Goal: Use online tool/utility: Utilize a website feature to perform a specific function

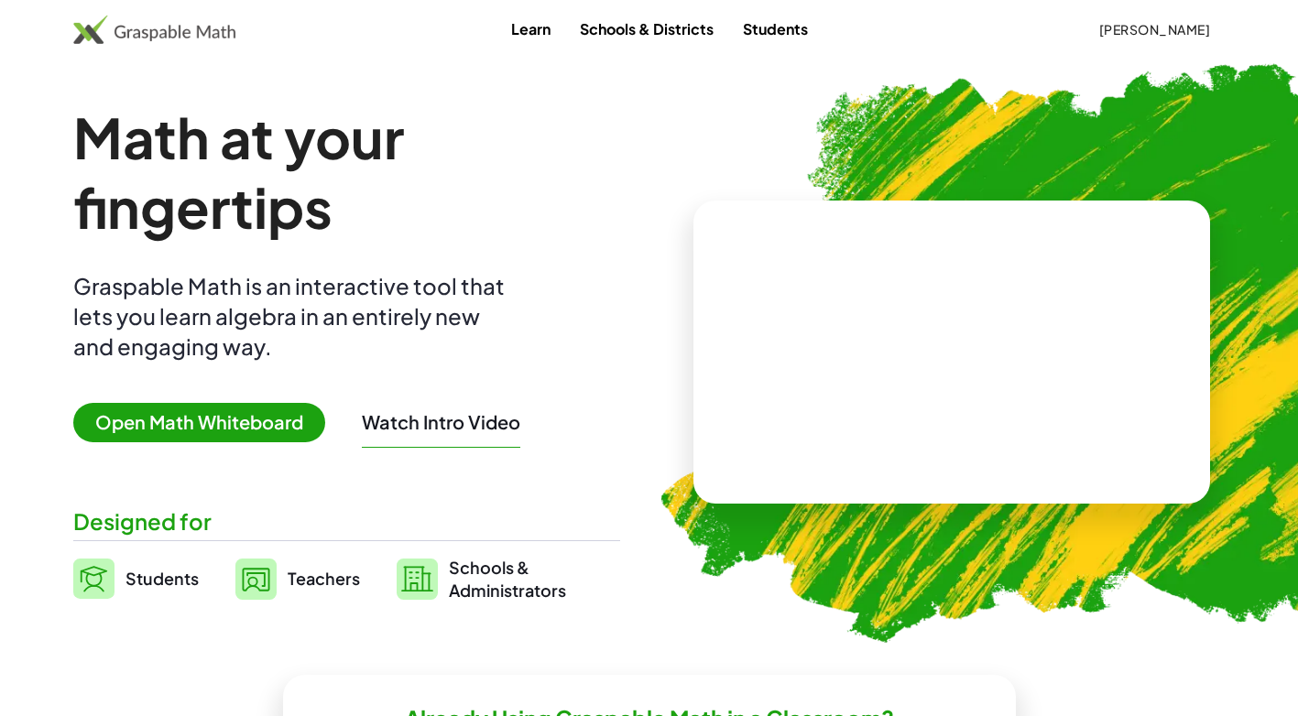
click at [255, 410] on span "Open Math Whiteboard" at bounding box center [199, 422] width 252 height 39
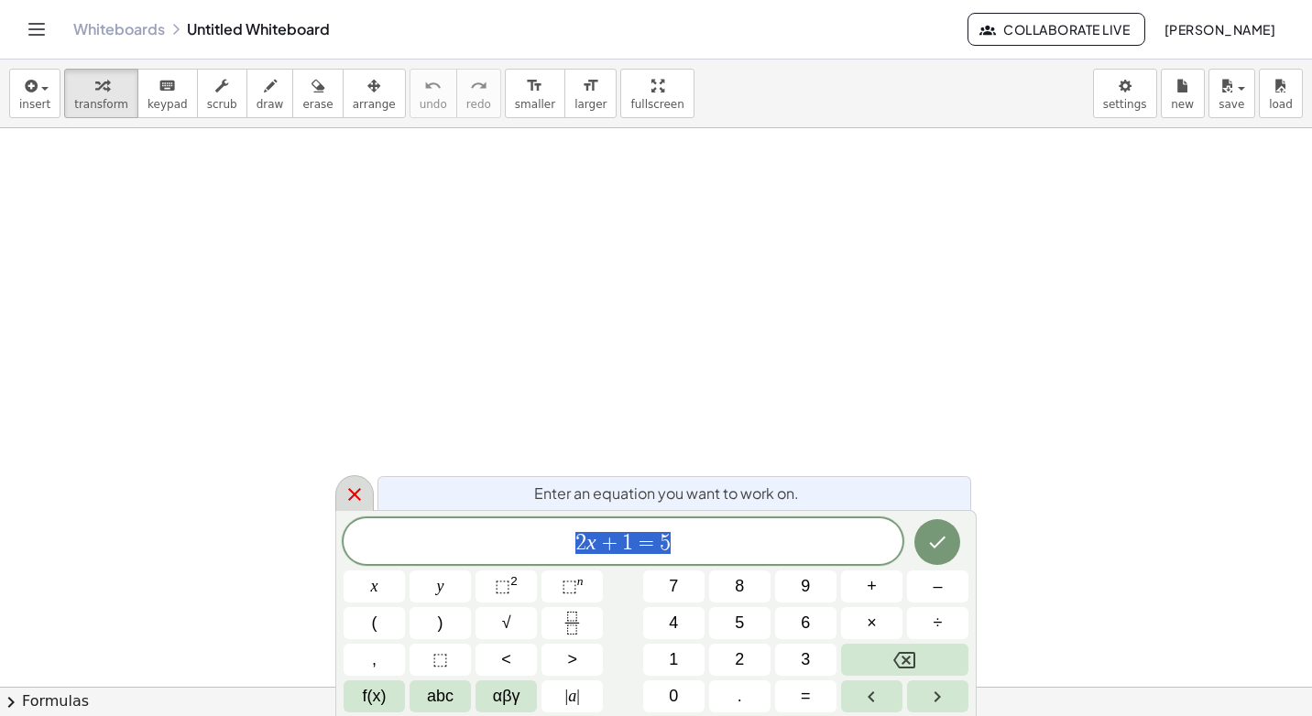
click at [360, 488] on icon at bounding box center [355, 495] width 22 height 22
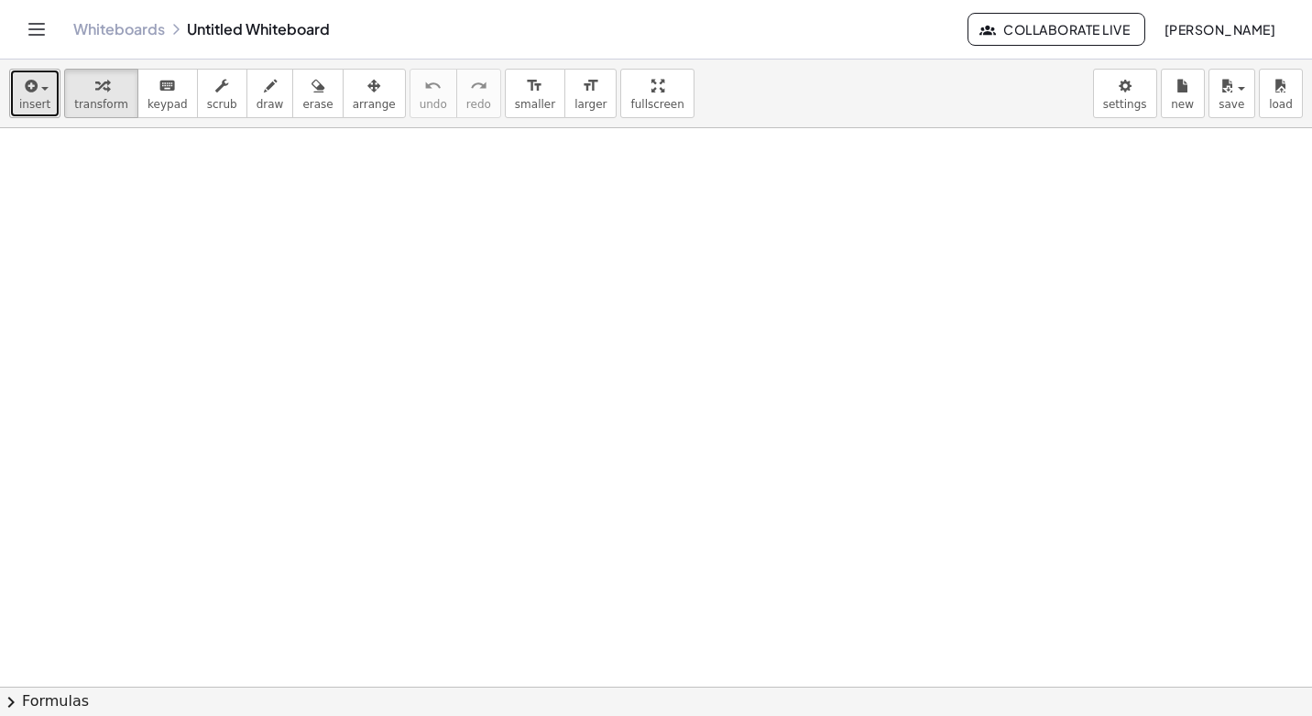
click at [41, 88] on span "button" at bounding box center [44, 89] width 7 height 4
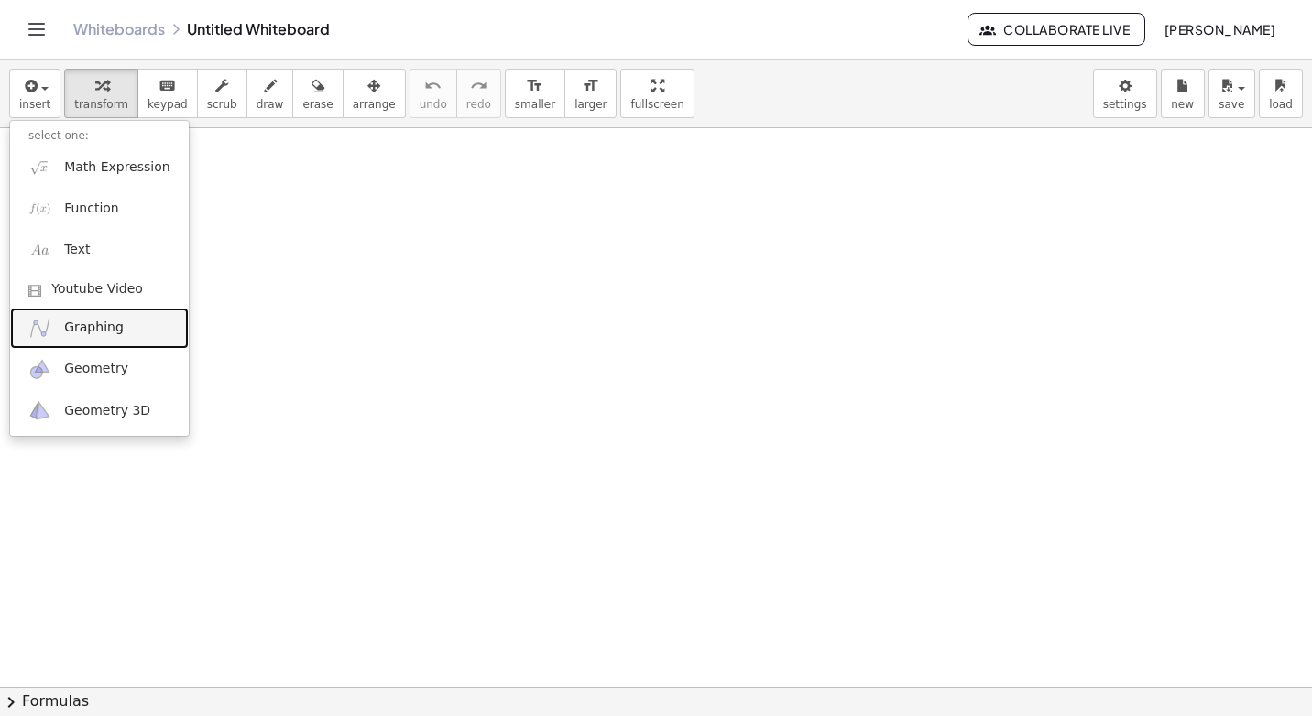
click at [137, 320] on link "Graphing" at bounding box center [99, 328] width 179 height 41
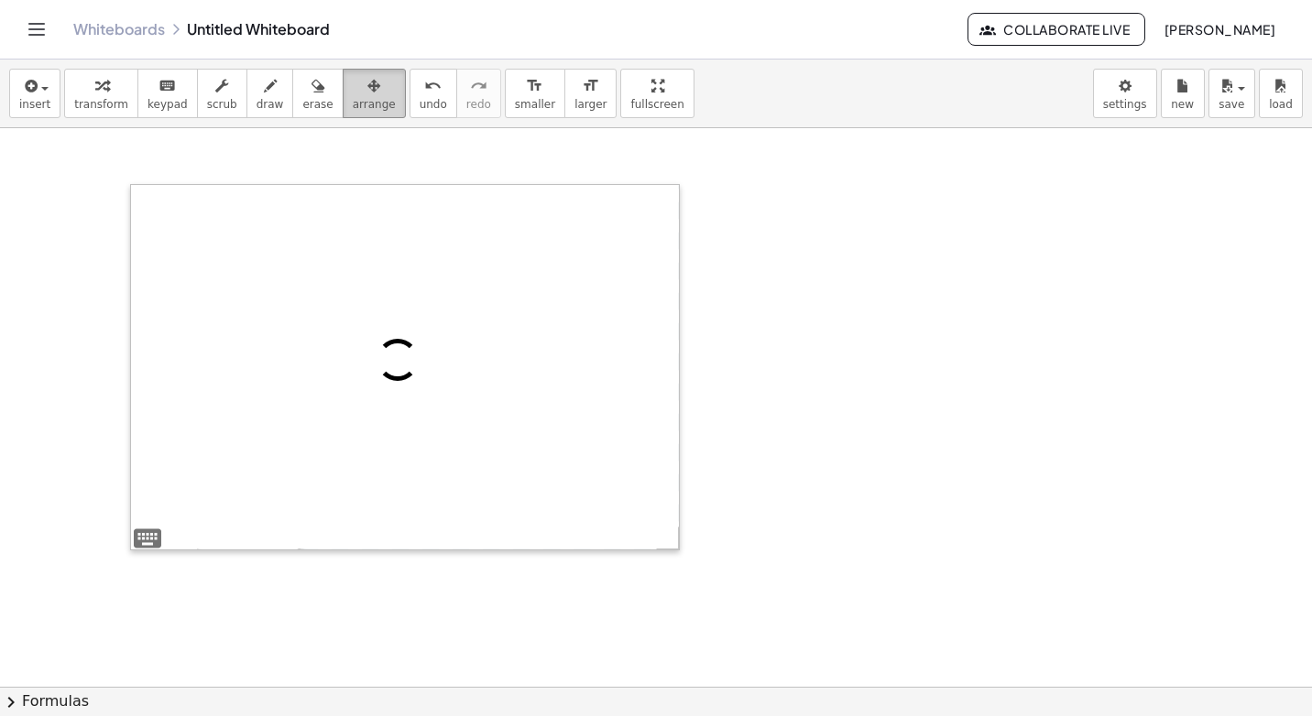
click at [353, 98] on span "arrange" at bounding box center [374, 104] width 43 height 13
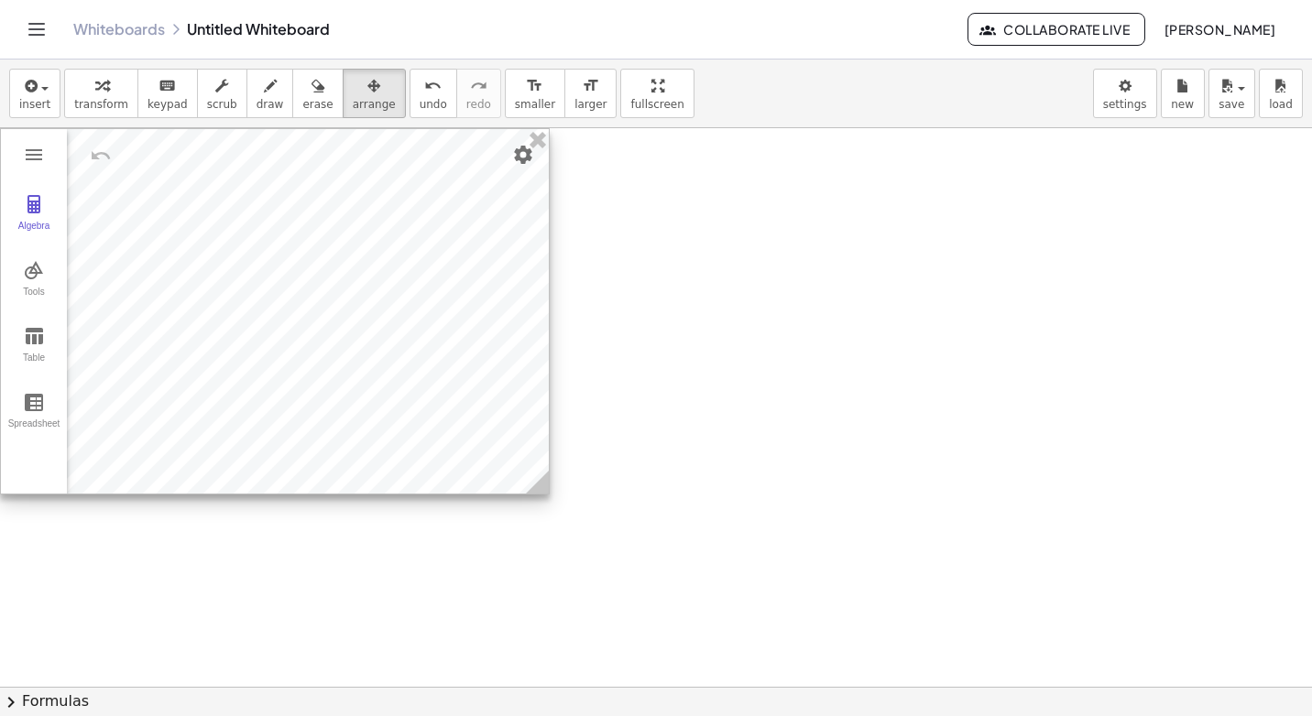
drag, startPoint x: 419, startPoint y: 196, endPoint x: 282, endPoint y: 128, distance: 152.4
click at [282, 128] on div "Algebra Tools Table Spreadsheet GeoGebra Graphing Calculator Basic Tools Move P…" at bounding box center [275, 311] width 550 height 366
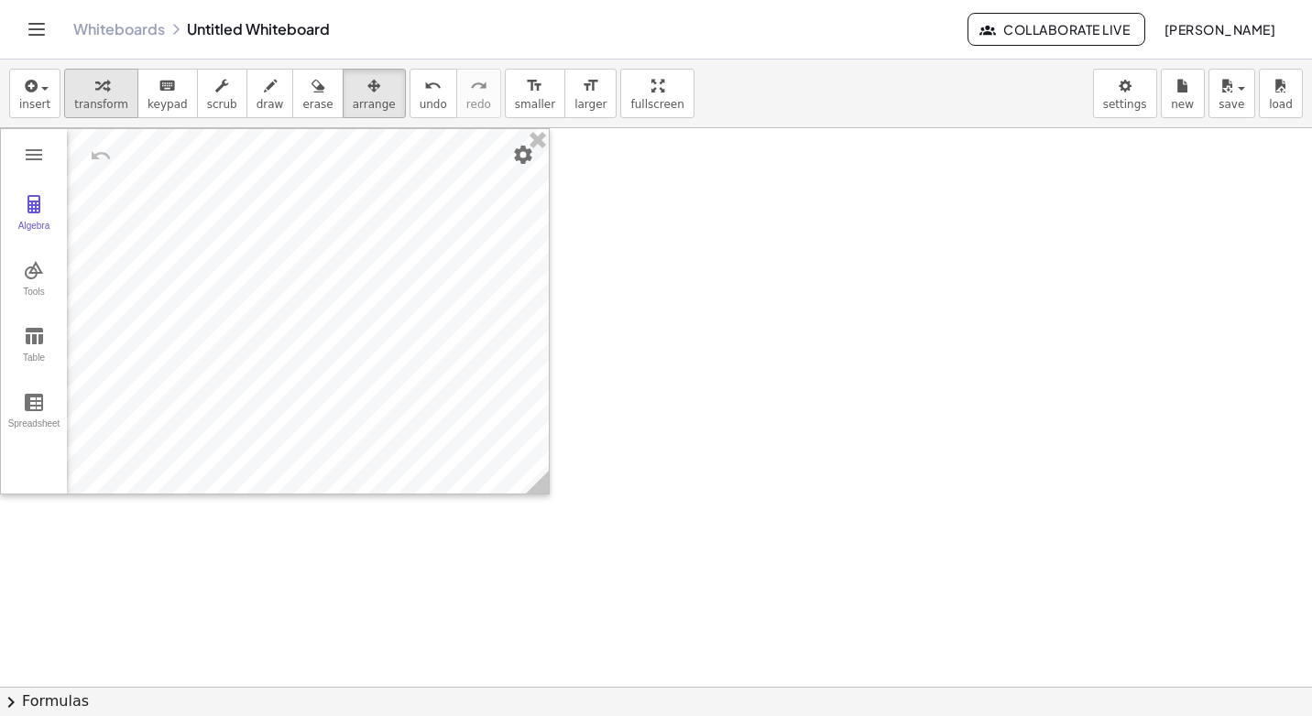
click at [82, 91] on div "button" at bounding box center [101, 85] width 54 height 22
click at [50, 90] on button "insert" at bounding box center [34, 93] width 51 height 49
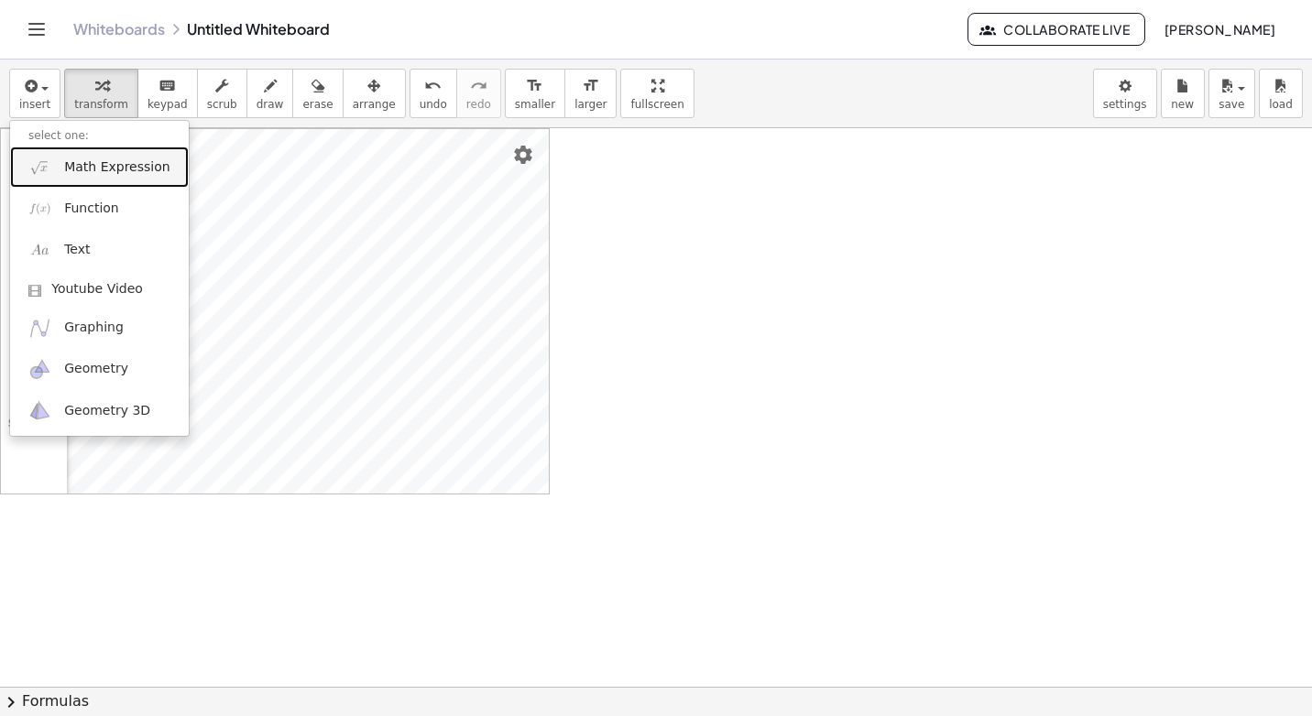
click at [69, 165] on span "Math Expression" at bounding box center [116, 168] width 105 height 18
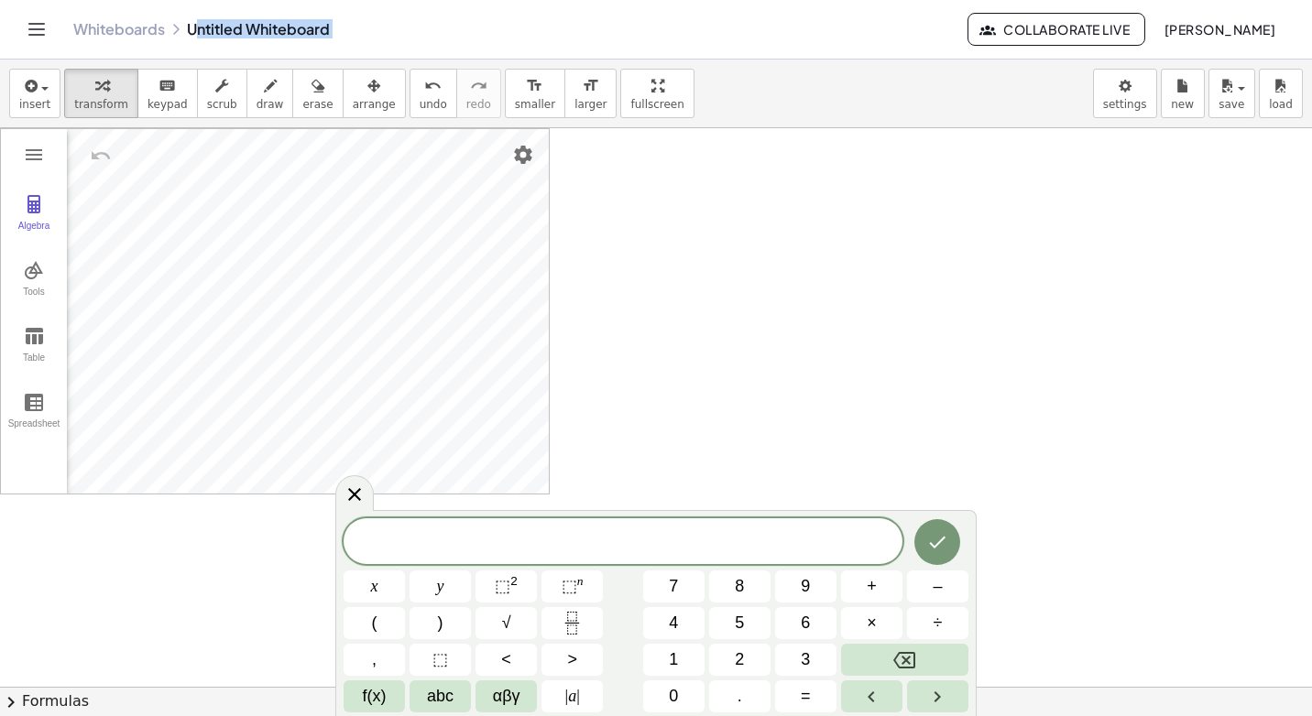
click at [0, 0] on html "Graspable Math Activities Whiteboards Classes Account v1.28.4 | Privacy policy …" at bounding box center [656, 358] width 1312 height 716
click at [393, 695] on button "f(x)" at bounding box center [374, 697] width 61 height 32
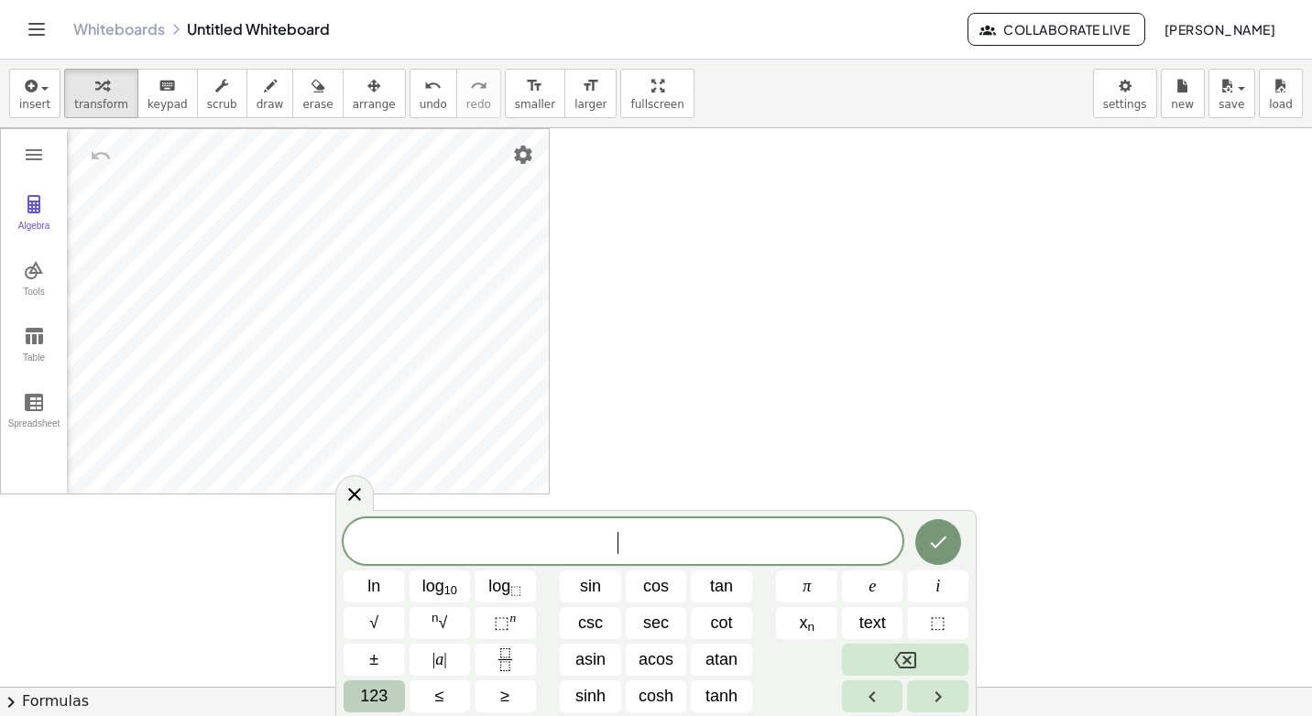
click at [393, 697] on button "123" at bounding box center [374, 697] width 61 height 32
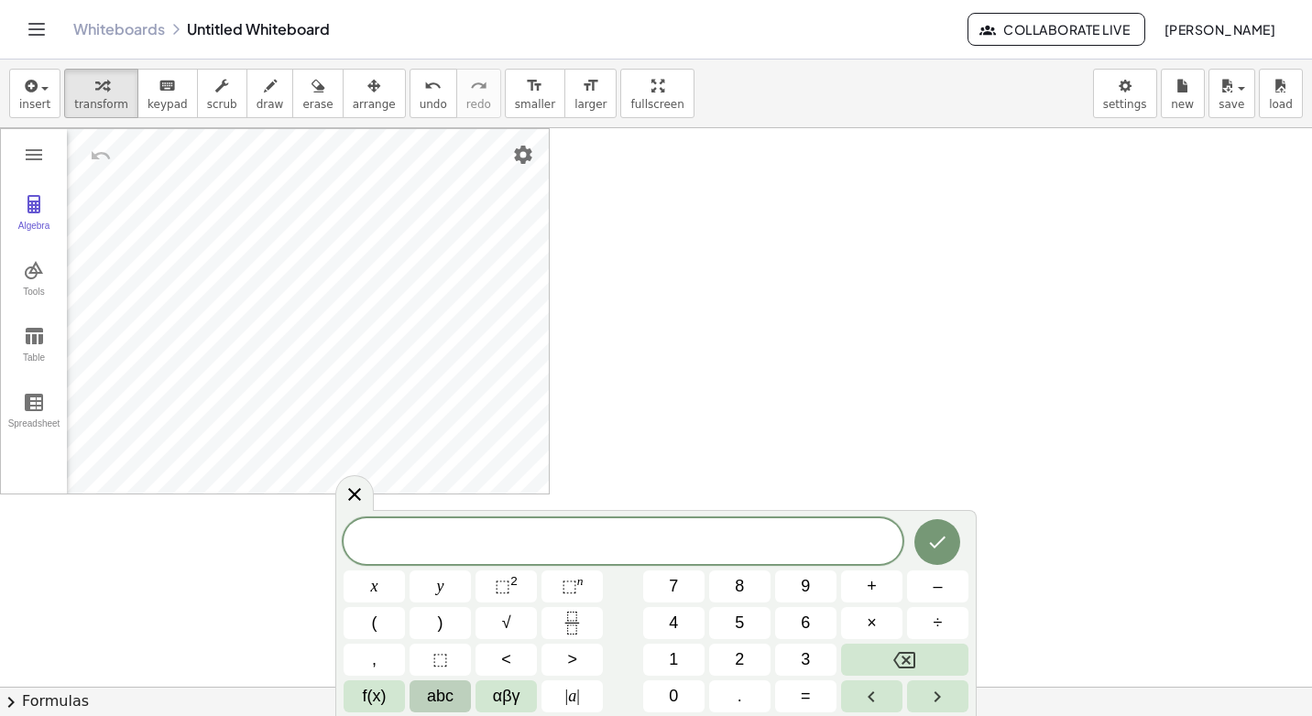
click at [453, 698] on span "abc" at bounding box center [440, 696] width 27 height 25
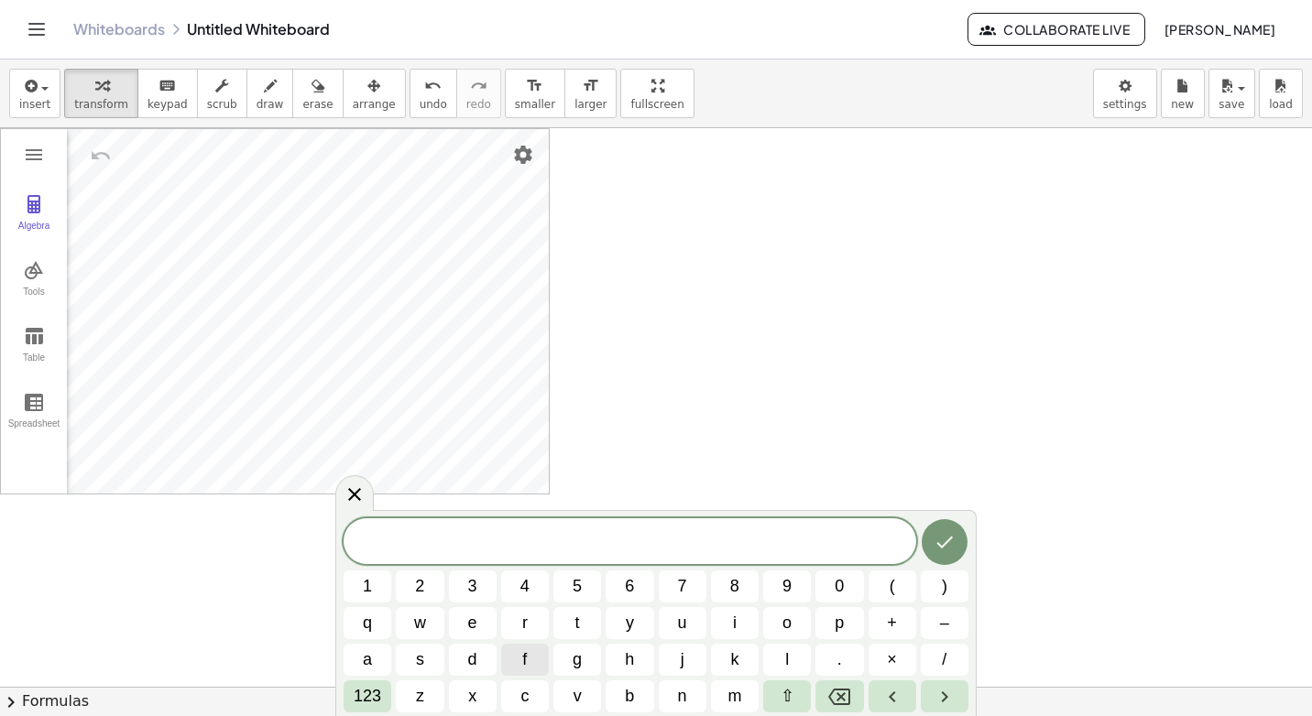
click at [453, 698] on button "x" at bounding box center [473, 697] width 48 height 32
click at [849, 695] on icon "Backspace" at bounding box center [839, 697] width 22 height 16
click at [375, 689] on span "123" at bounding box center [367, 696] width 27 height 25
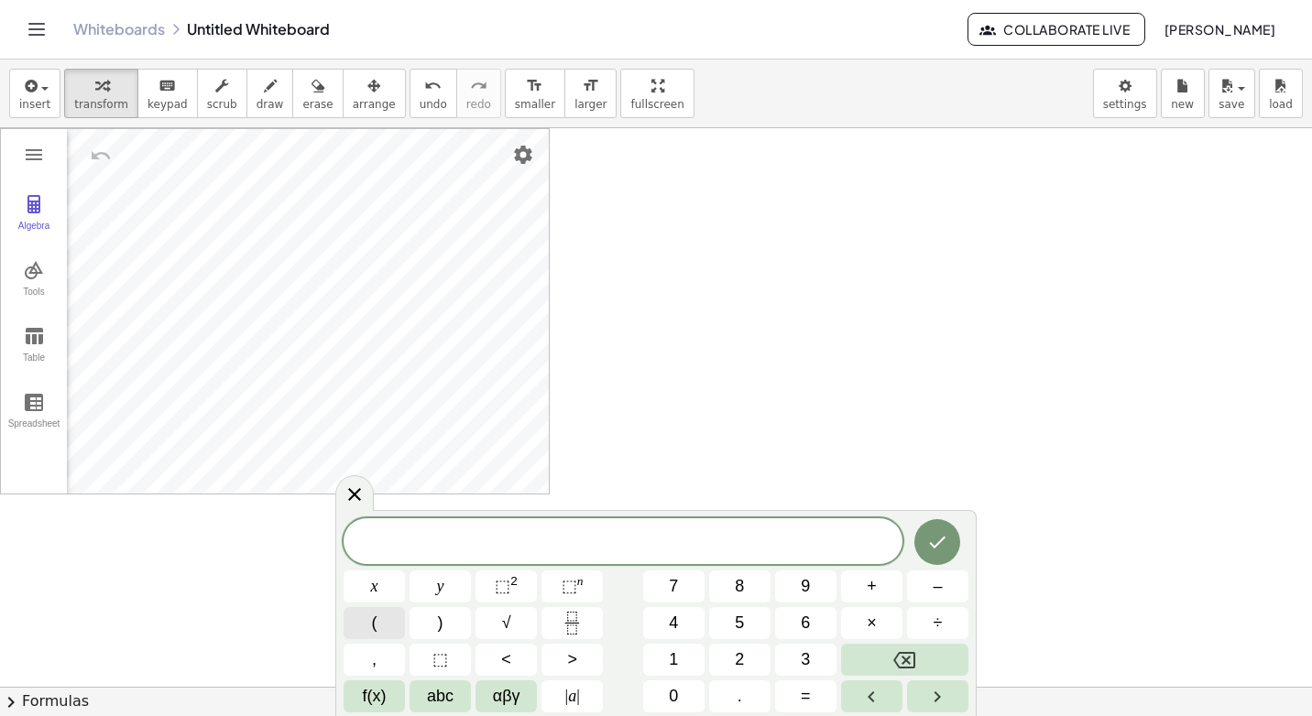
click at [370, 608] on button "(" at bounding box center [374, 623] width 61 height 32
click at [957, 584] on button "–" at bounding box center [937, 587] width 61 height 32
click at [683, 662] on button "1" at bounding box center [673, 660] width 61 height 32
click at [377, 662] on span "," at bounding box center [374, 660] width 5 height 25
click at [822, 662] on button "3" at bounding box center [805, 660] width 61 height 32
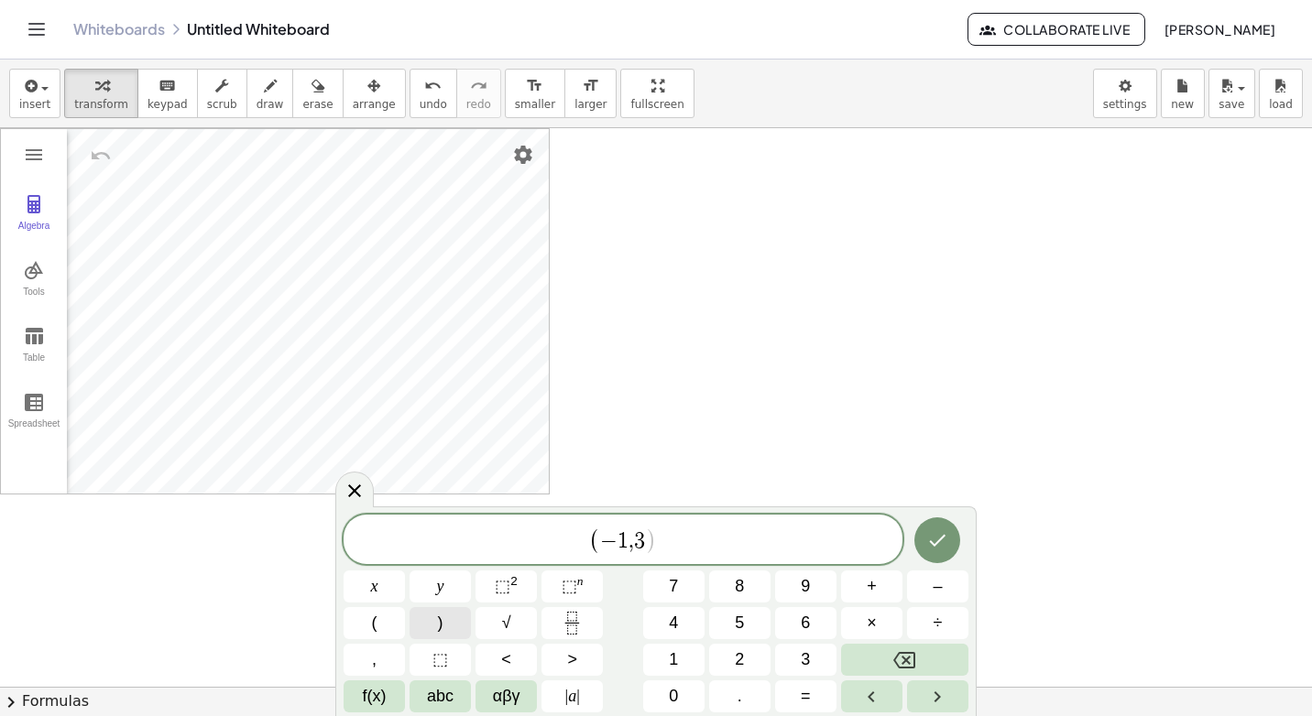
click at [444, 607] on button ")" at bounding box center [440, 623] width 61 height 32
click at [937, 543] on icon "Done" at bounding box center [938, 541] width 16 height 12
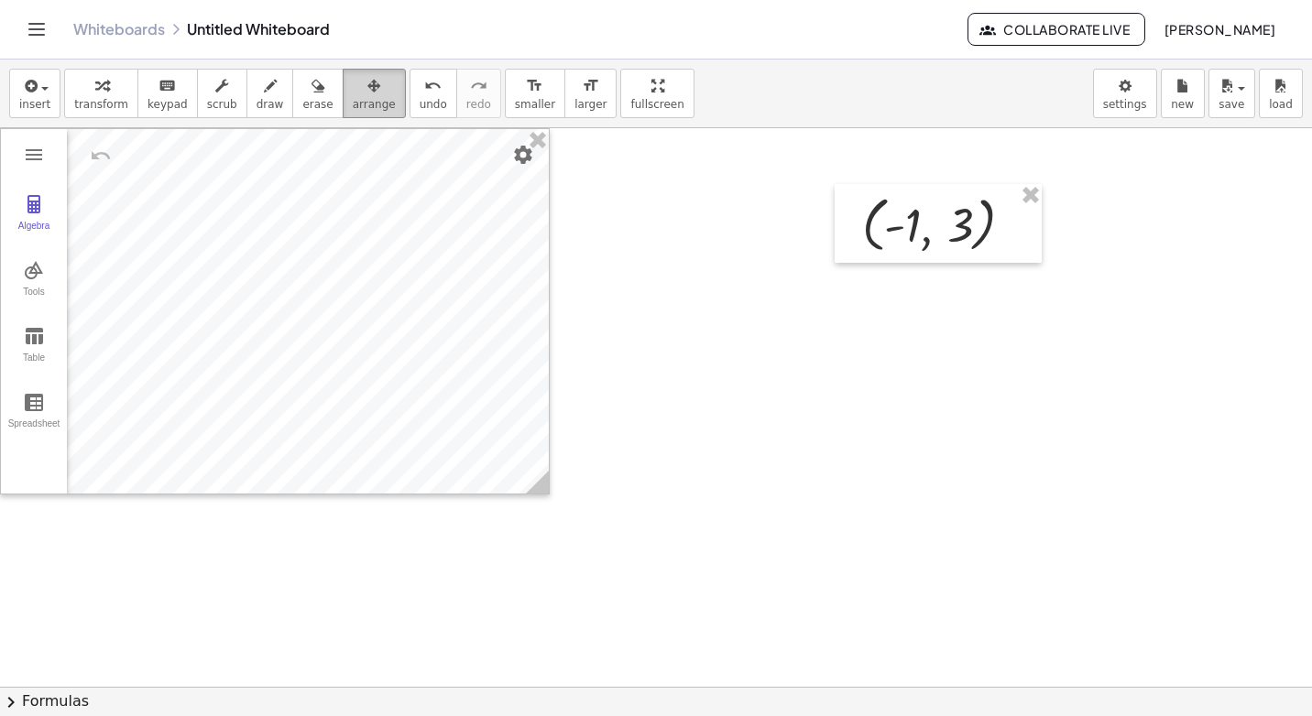
click at [353, 111] on span "arrange" at bounding box center [374, 104] width 43 height 13
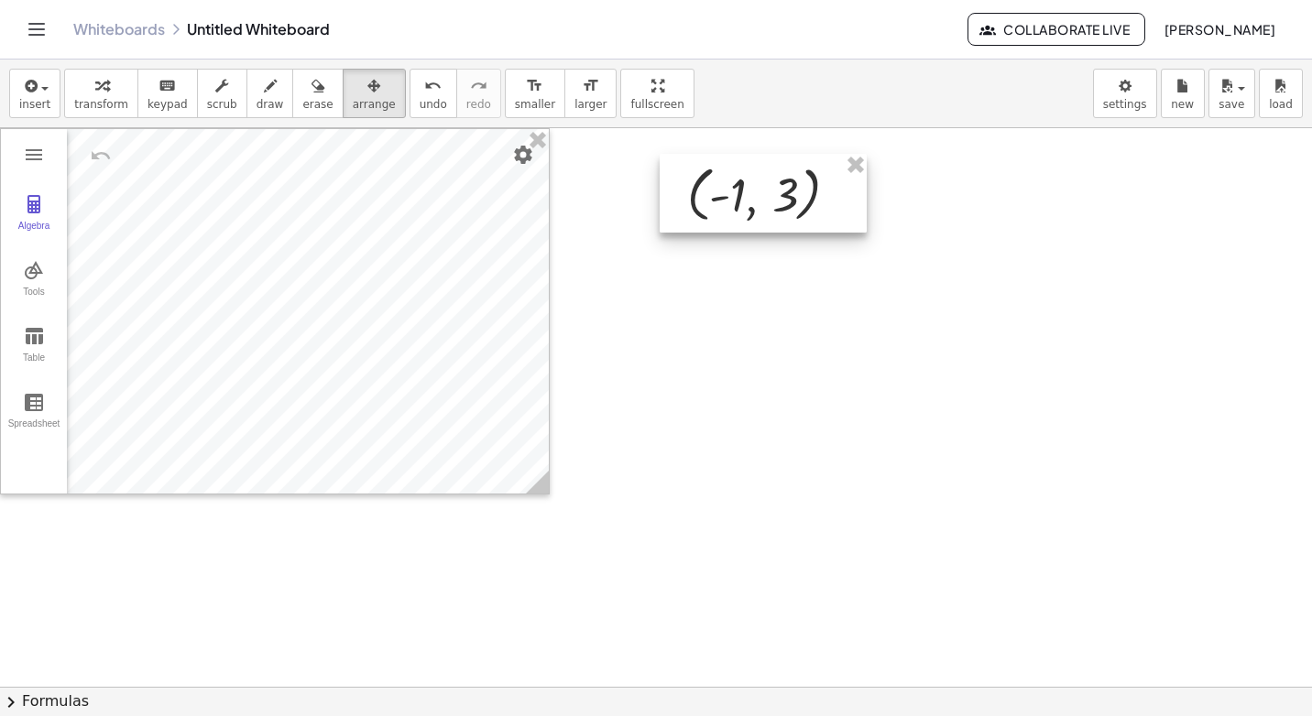
drag, startPoint x: 912, startPoint y: 205, endPoint x: 653, endPoint y: 141, distance: 266.2
click at [710, 163] on div at bounding box center [763, 193] width 207 height 79
drag, startPoint x: 653, startPoint y: 141, endPoint x: 636, endPoint y: 136, distance: 18.3
click at [660, 154] on div at bounding box center [763, 193] width 207 height 79
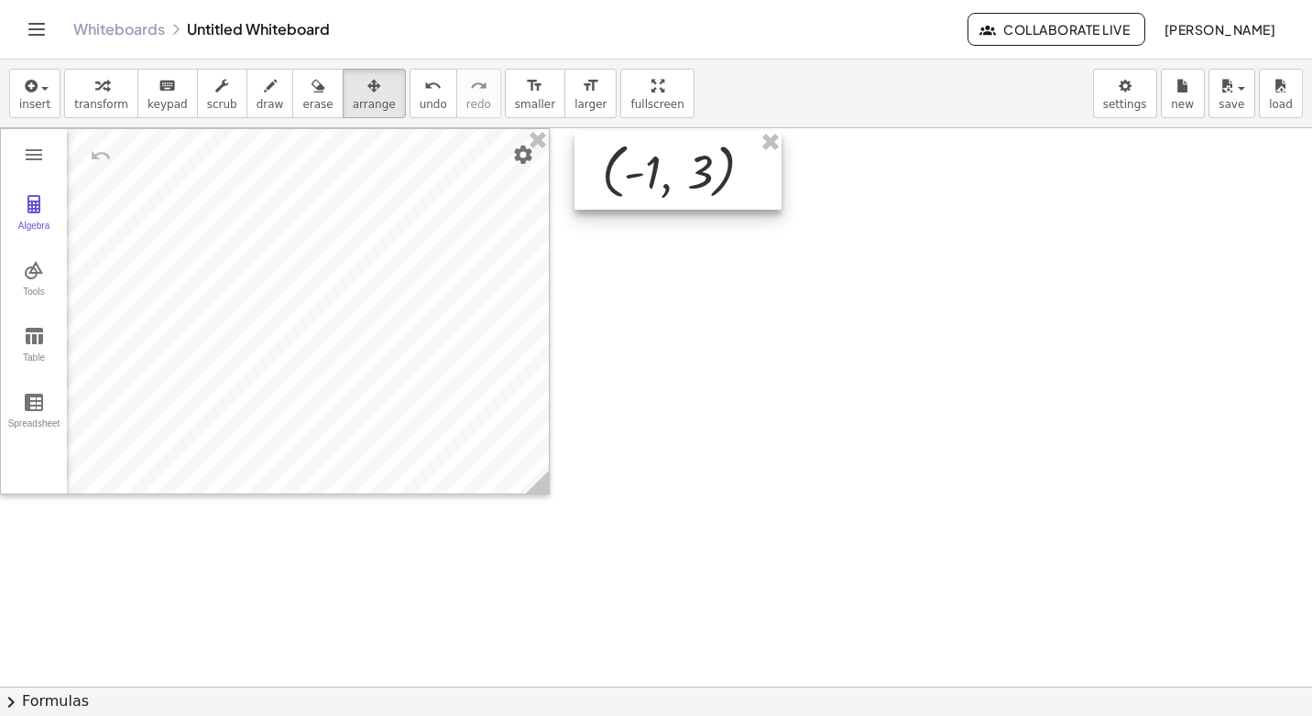
click at [585, 144] on div at bounding box center [677, 170] width 207 height 79
drag, startPoint x: 637, startPoint y: 178, endPoint x: 607, endPoint y: 179, distance: 30.2
click at [603, 178] on div at bounding box center [634, 172] width 207 height 79
drag, startPoint x: 630, startPoint y: 175, endPoint x: 642, endPoint y: 168, distance: 14.0
click at [642, 168] on div at bounding box center [652, 167] width 207 height 79
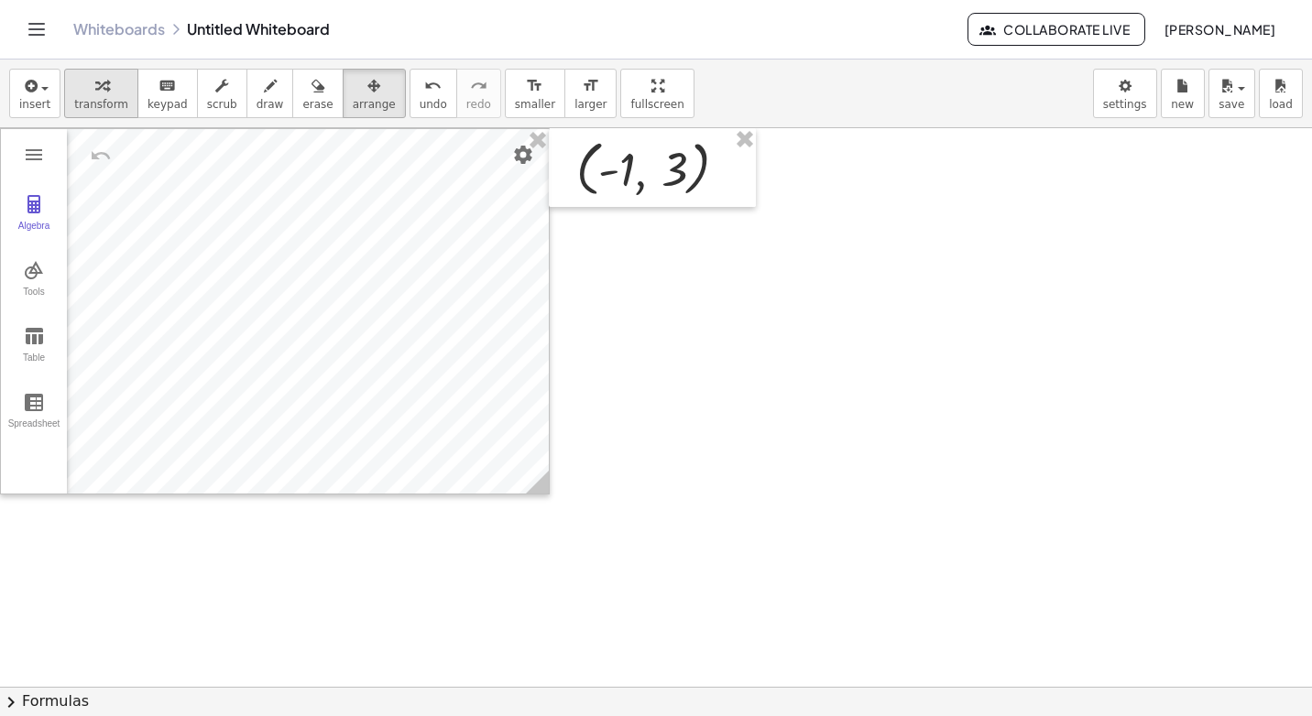
click at [92, 105] on span "transform" at bounding box center [101, 104] width 54 height 13
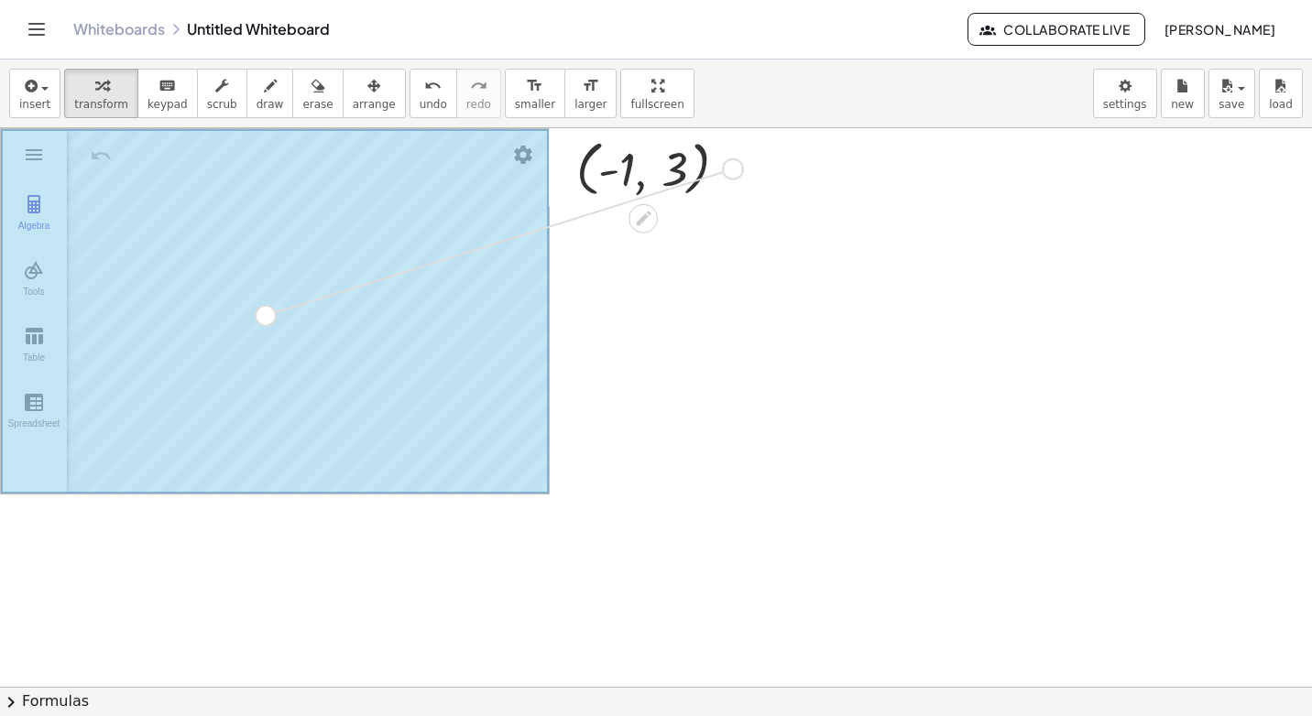
drag, startPoint x: 739, startPoint y: 176, endPoint x: 271, endPoint y: 323, distance: 490.6
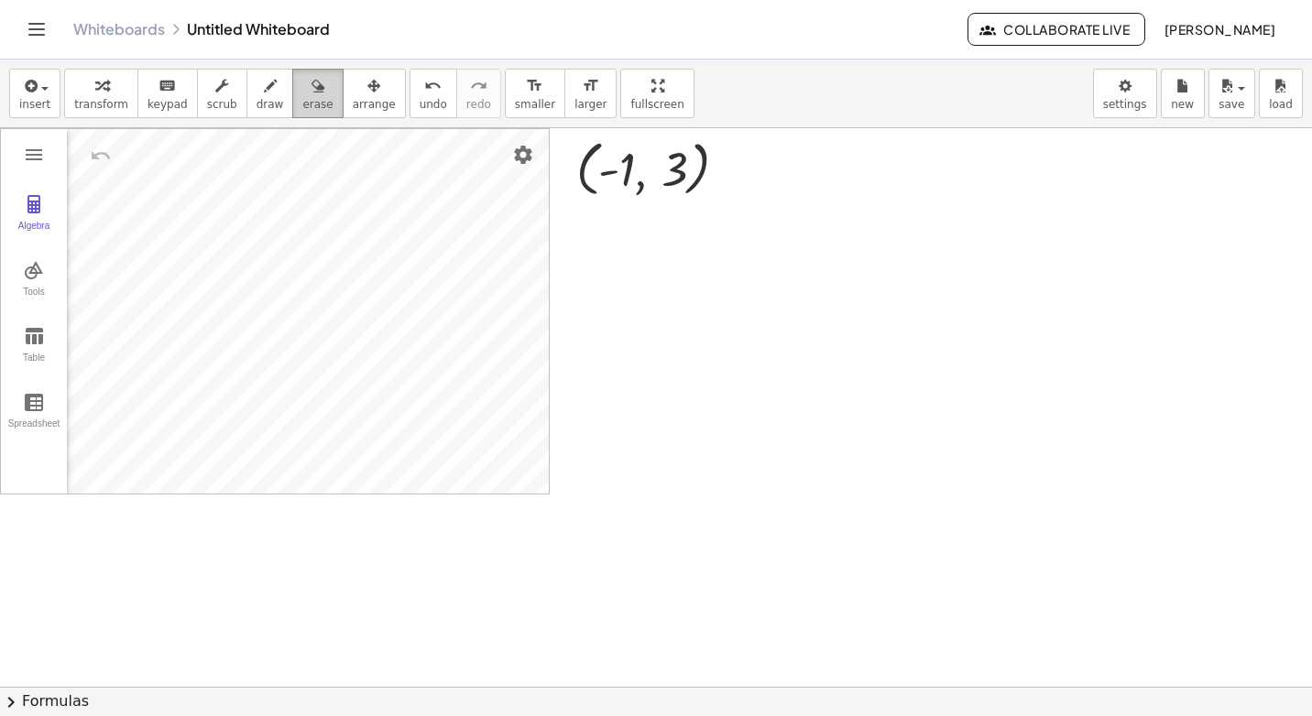
click at [312, 93] on icon "button" at bounding box center [318, 86] width 13 height 22
drag, startPoint x: 634, startPoint y: 150, endPoint x: 717, endPoint y: 173, distance: 86.5
click at [424, 94] on icon "undo" at bounding box center [432, 86] width 17 height 22
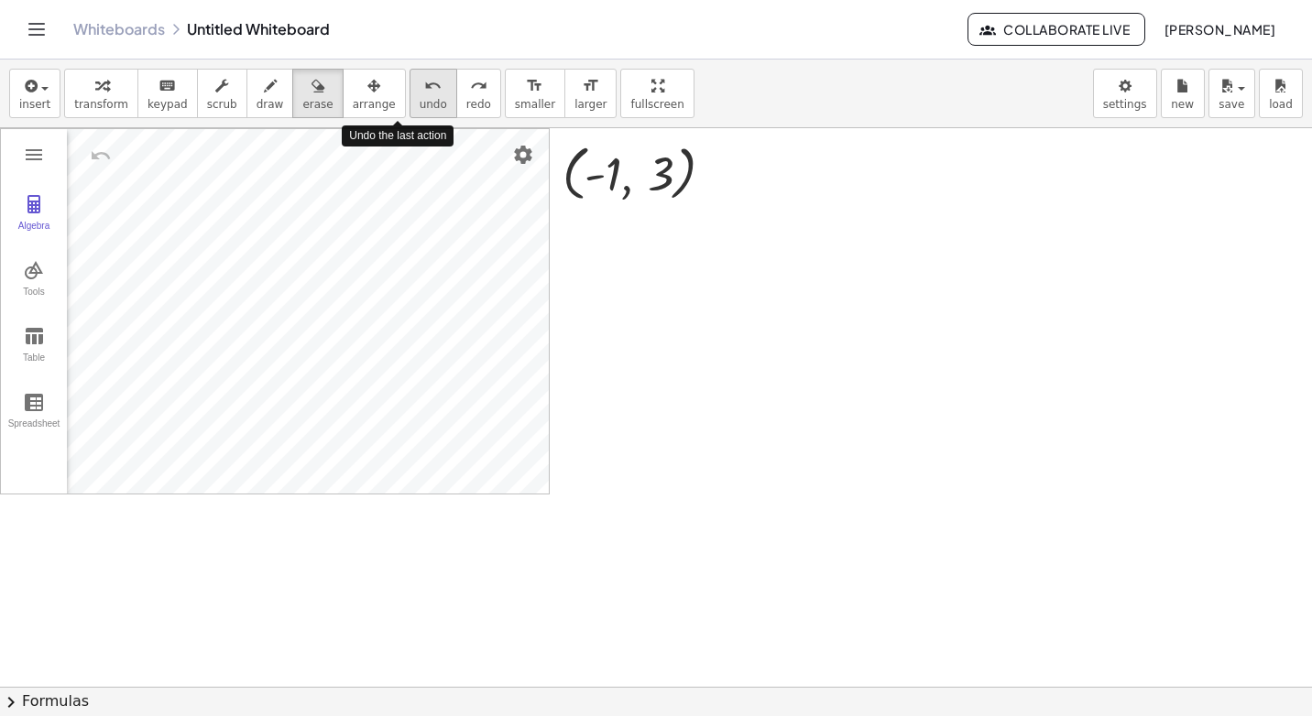
click at [424, 94] on icon "undo" at bounding box center [432, 86] width 17 height 22
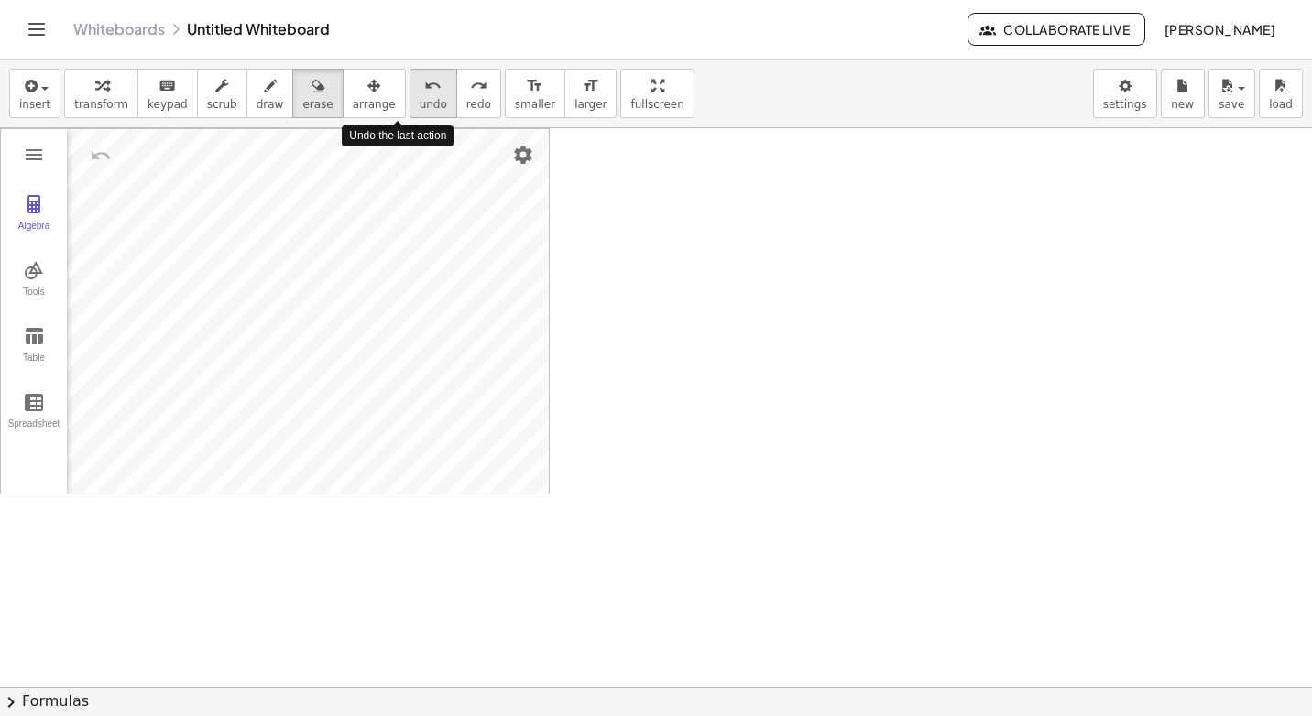
click at [424, 94] on icon "undo" at bounding box center [432, 86] width 17 height 22
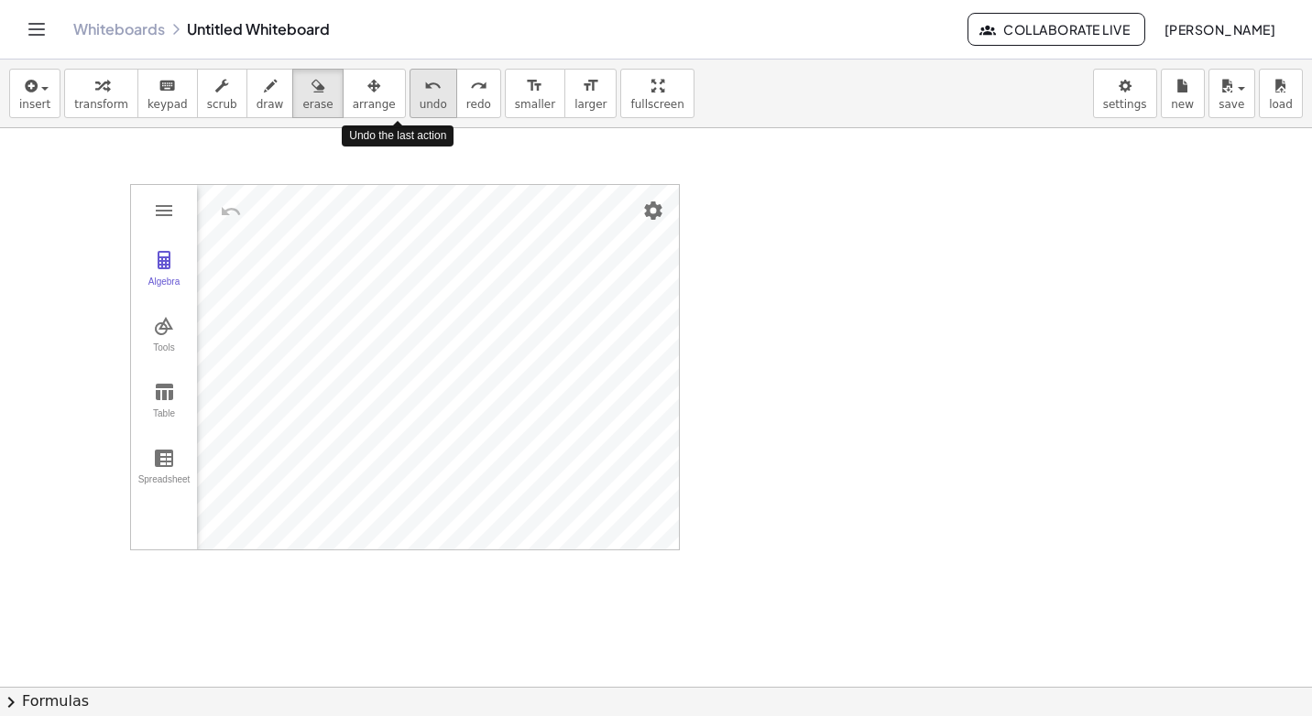
click at [424, 94] on icon "undo" at bounding box center [432, 86] width 17 height 22
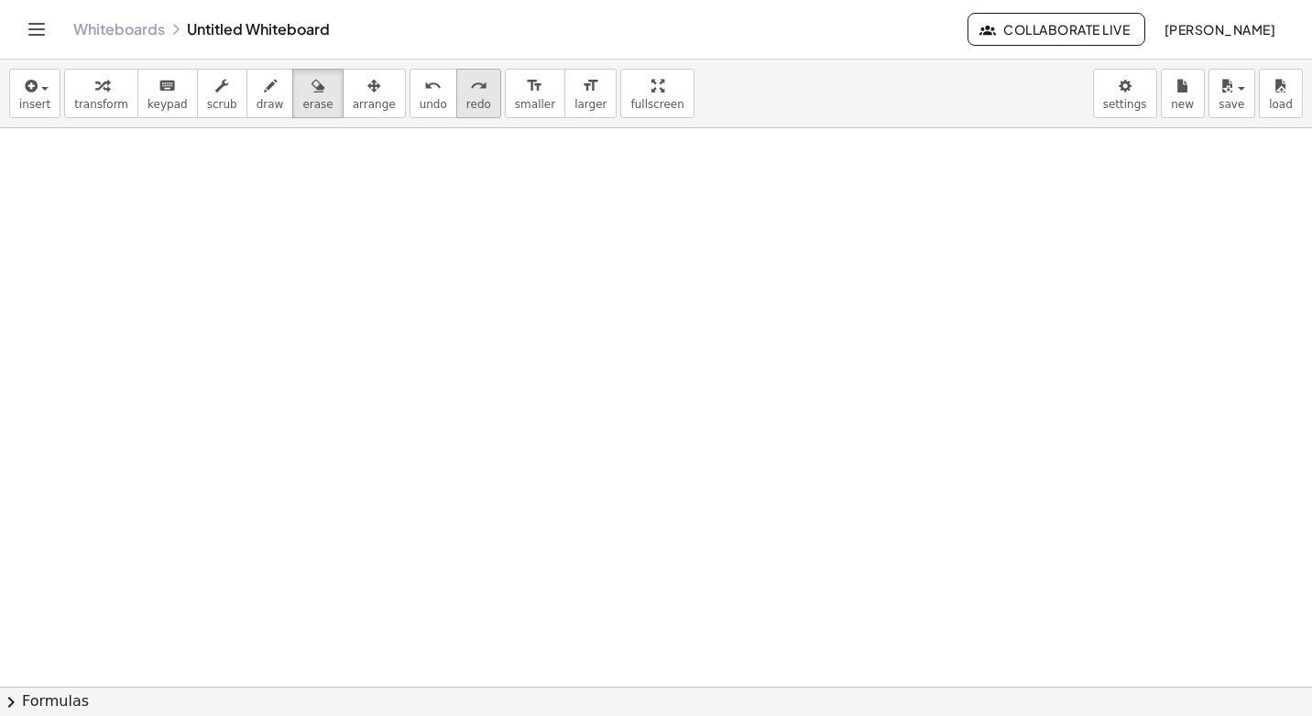
click at [470, 94] on icon "redo" at bounding box center [478, 86] width 17 height 22
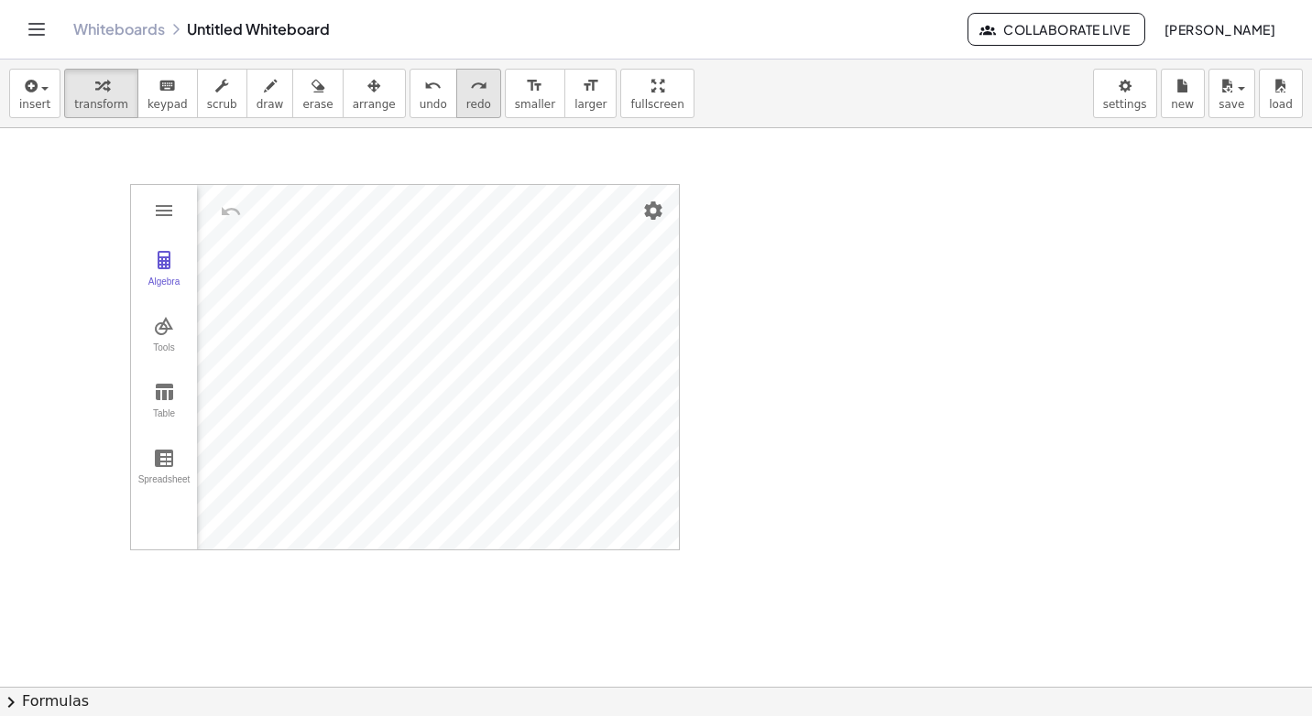
click at [456, 113] on button "redo redo" at bounding box center [478, 93] width 45 height 49
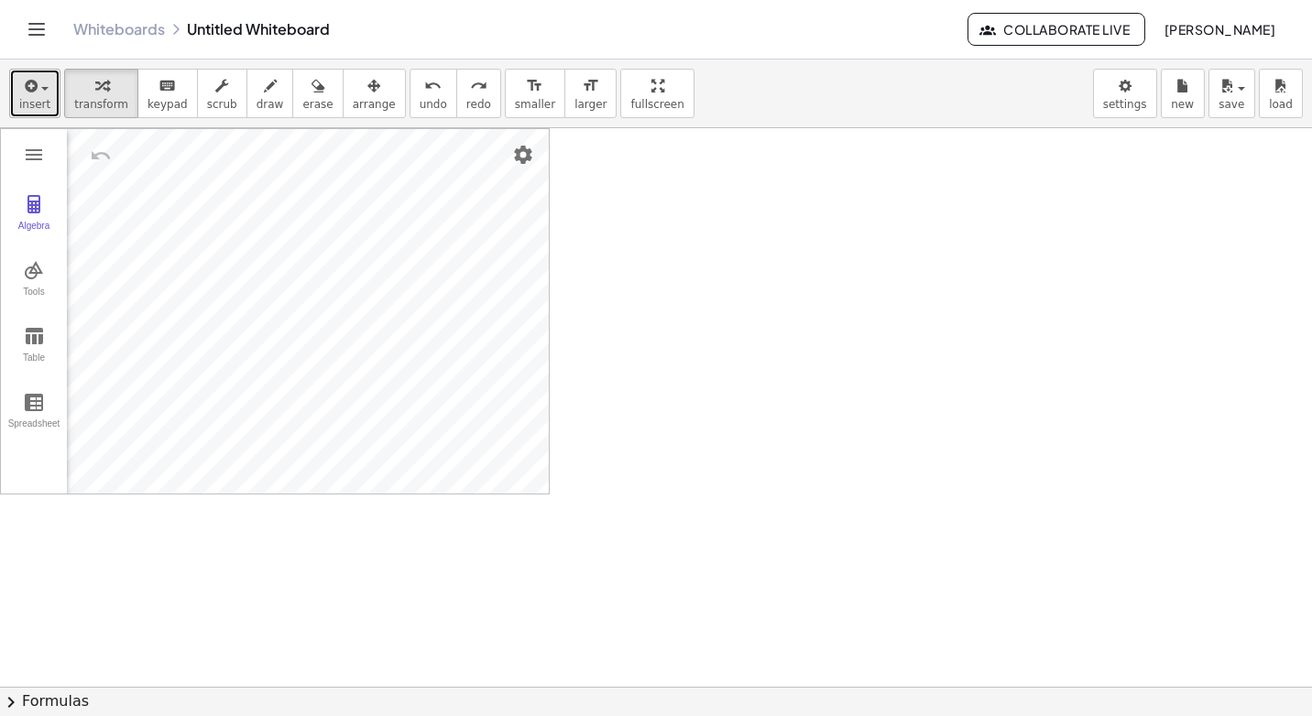
click at [25, 96] on icon "button" at bounding box center [29, 86] width 16 height 22
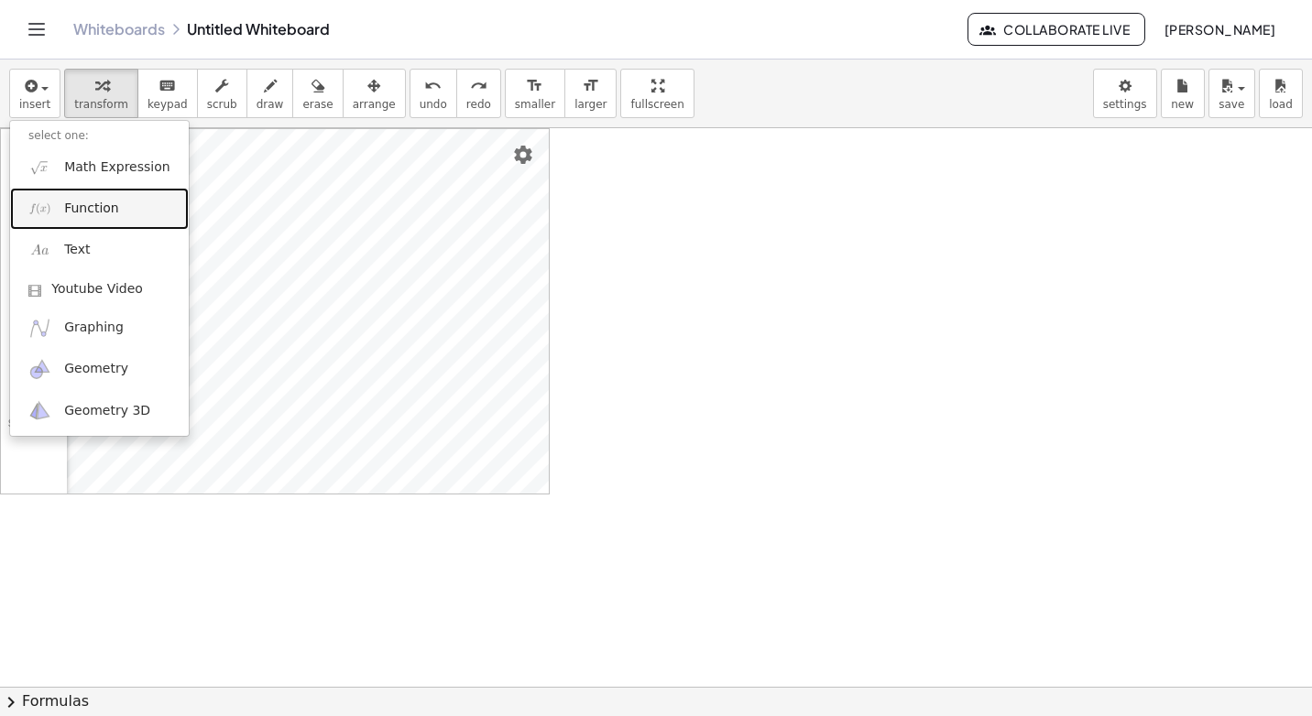
click at [105, 196] on link "Function" at bounding box center [99, 208] width 179 height 41
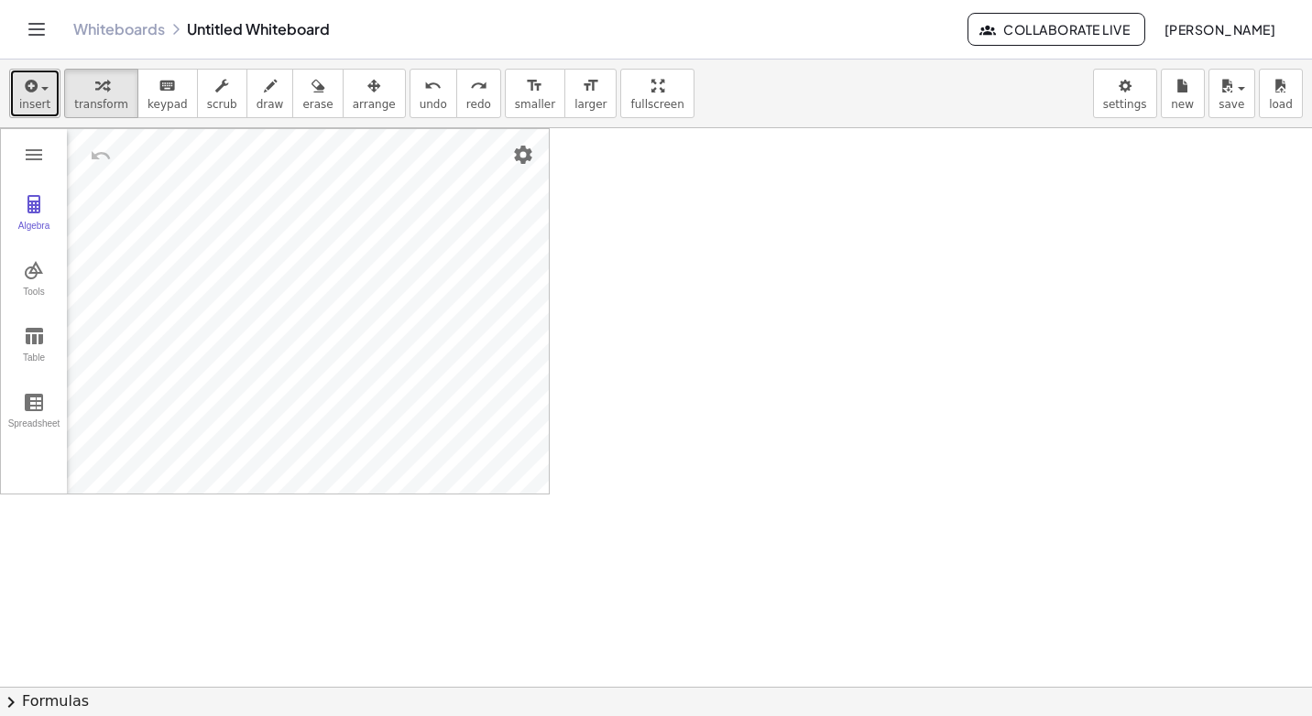
click at [42, 86] on div "button" at bounding box center [34, 85] width 31 height 22
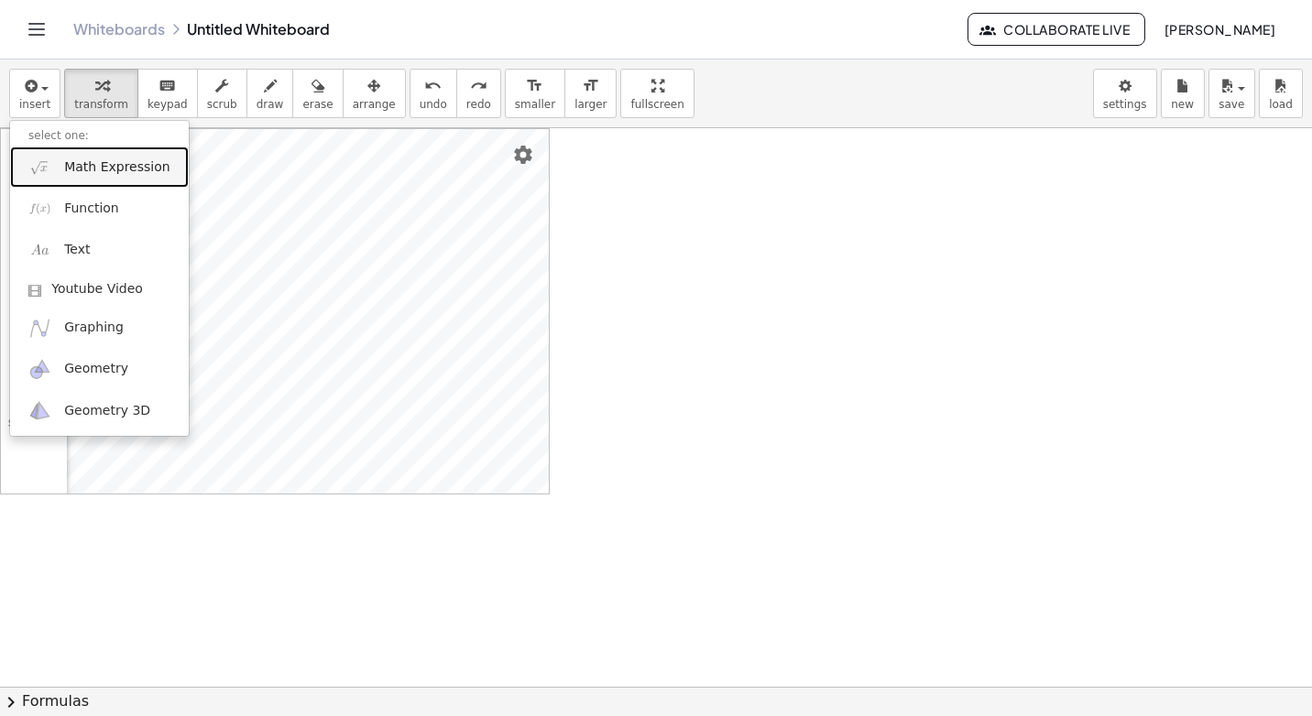
click at [90, 170] on span "Math Expression" at bounding box center [116, 168] width 105 height 18
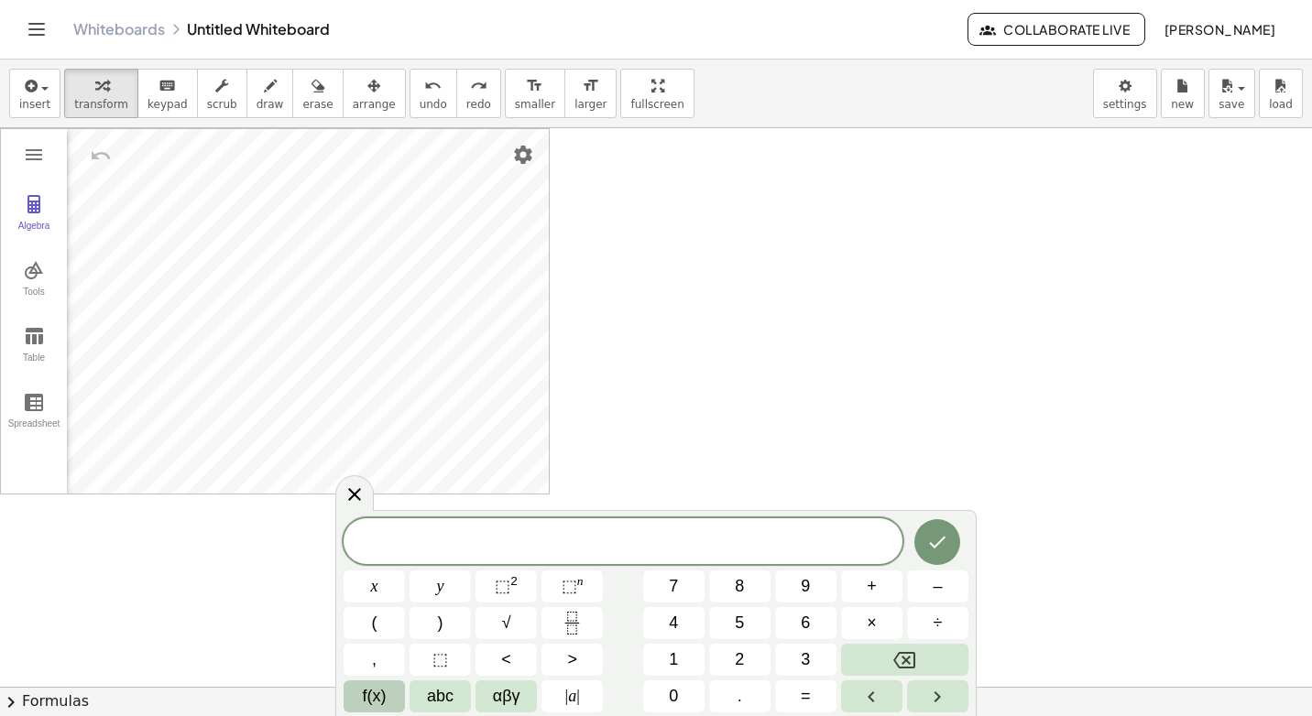
click at [386, 696] on span "f(x)" at bounding box center [375, 696] width 24 height 25
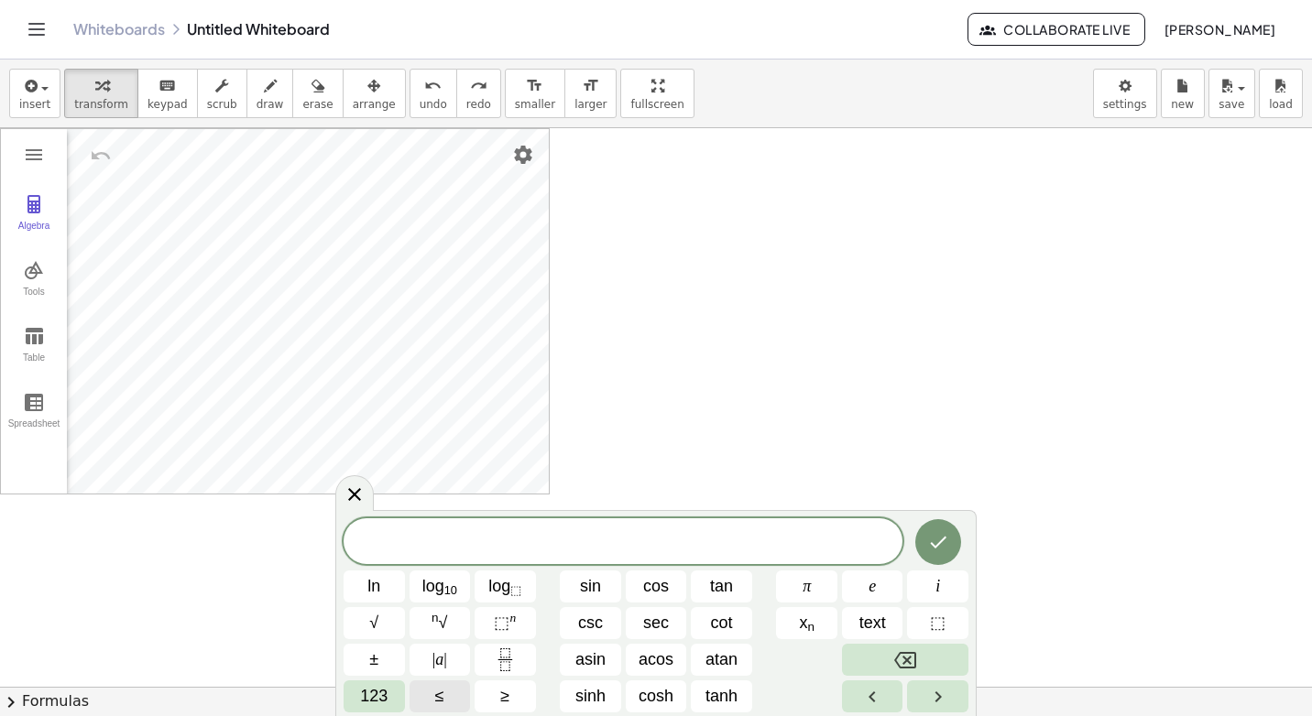
click at [385, 697] on span "123" at bounding box center [373, 696] width 27 height 25
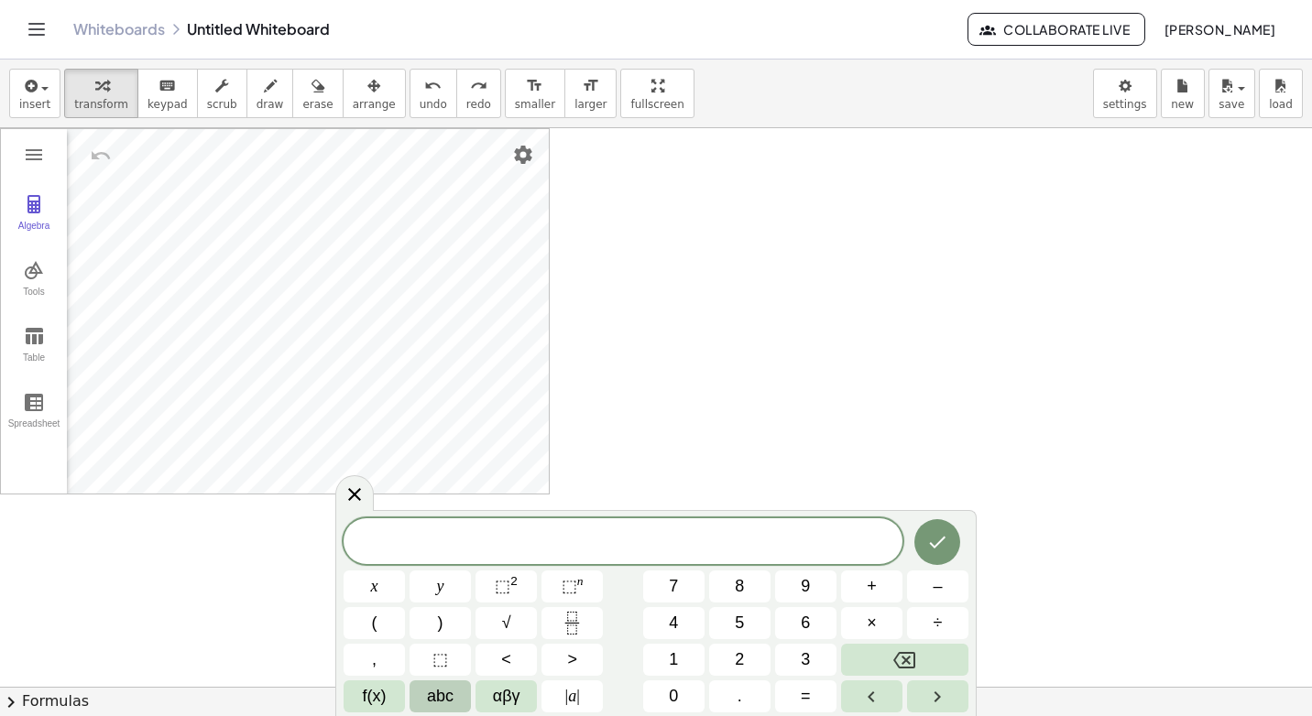
click at [438, 699] on span "abc" at bounding box center [440, 696] width 27 height 25
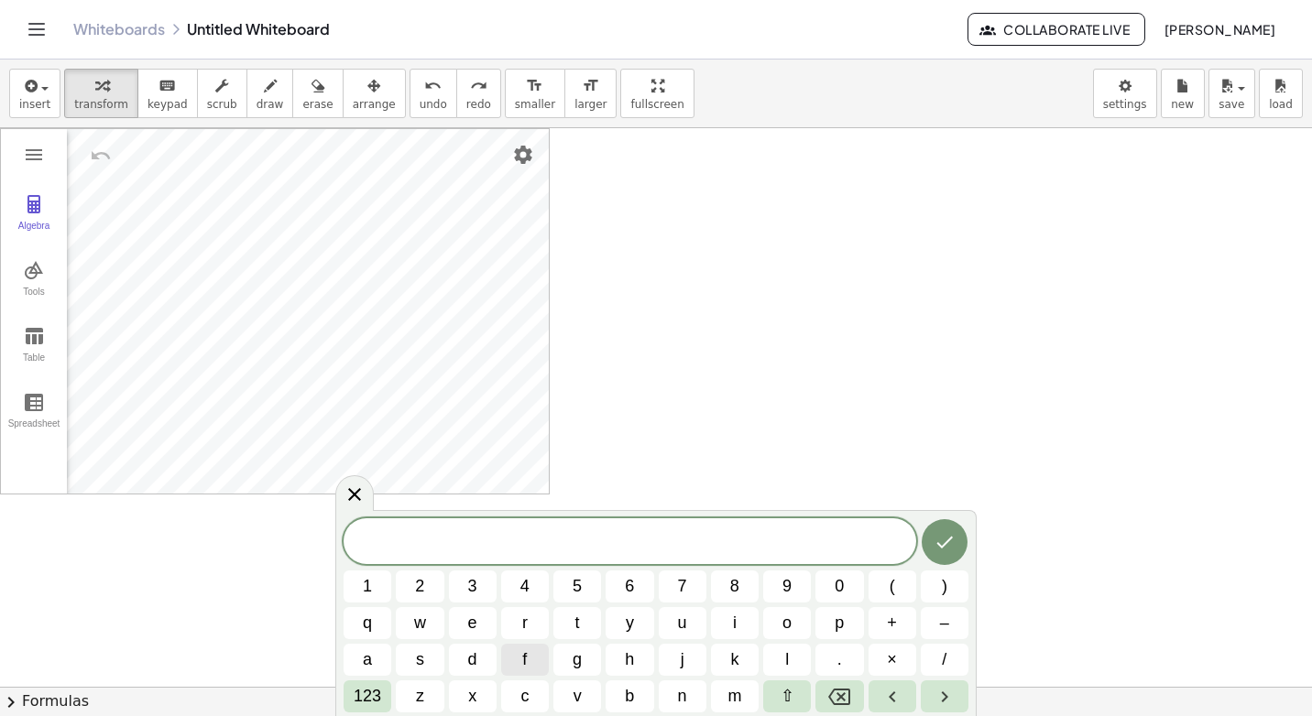
click at [438, 699] on button "z" at bounding box center [420, 697] width 48 height 32
click at [832, 686] on icon "Backspace" at bounding box center [839, 697] width 22 height 22
click at [352, 695] on button "123" at bounding box center [368, 697] width 48 height 32
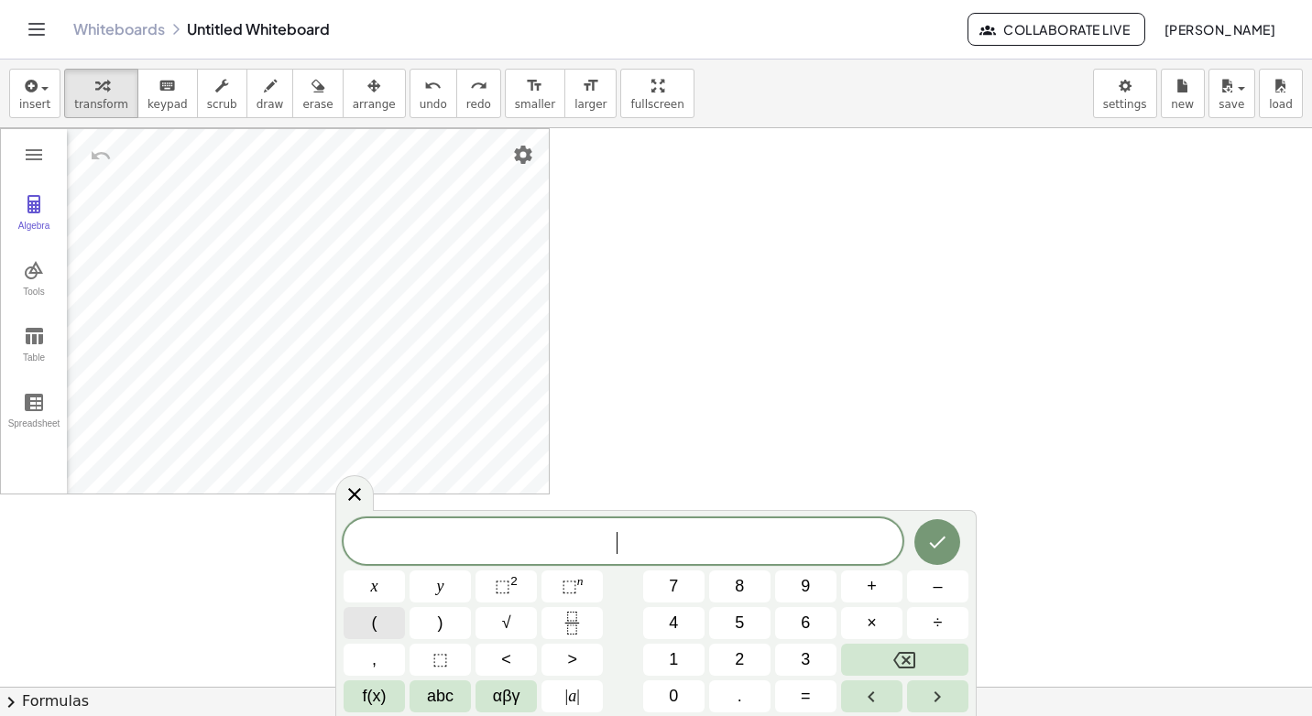
click at [385, 617] on button "(" at bounding box center [374, 623] width 61 height 32
click at [924, 589] on button "–" at bounding box center [937, 587] width 61 height 32
click at [662, 661] on button "1" at bounding box center [673, 660] width 61 height 32
click at [383, 650] on button "," at bounding box center [374, 660] width 61 height 32
click at [821, 652] on button "3" at bounding box center [805, 660] width 61 height 32
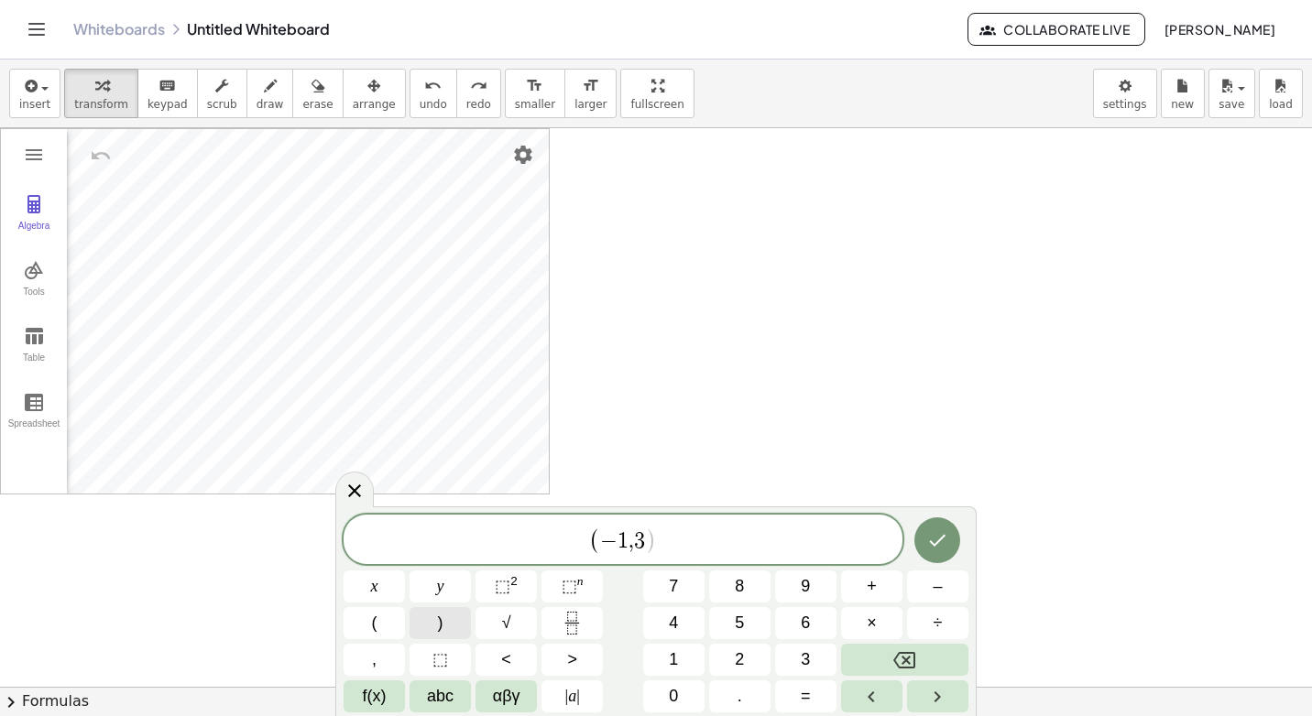
click at [434, 621] on button ")" at bounding box center [440, 623] width 61 height 32
click at [930, 552] on button "Done" at bounding box center [937, 541] width 46 height 46
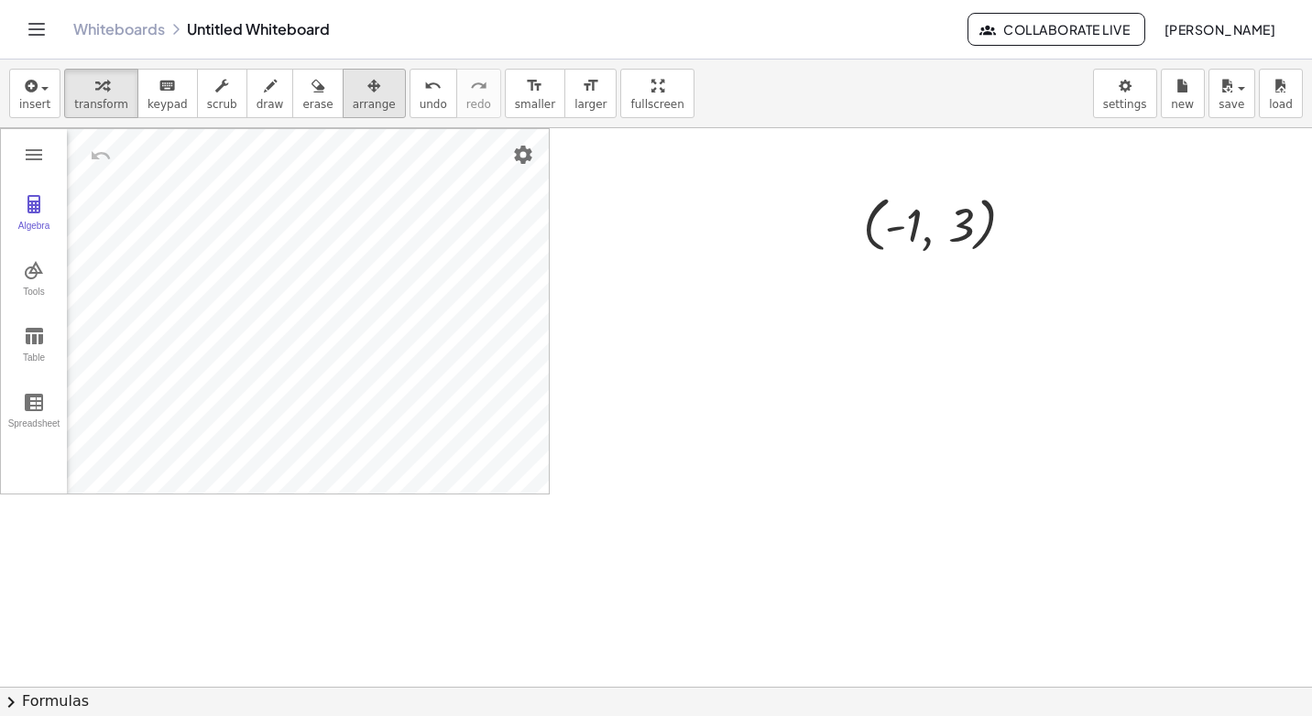
drag, startPoint x: 308, startPoint y: 106, endPoint x: 323, endPoint y: 115, distance: 17.6
click at [308, 106] on button "erase" at bounding box center [317, 93] width 50 height 49
click at [353, 99] on span "arrange" at bounding box center [374, 104] width 43 height 13
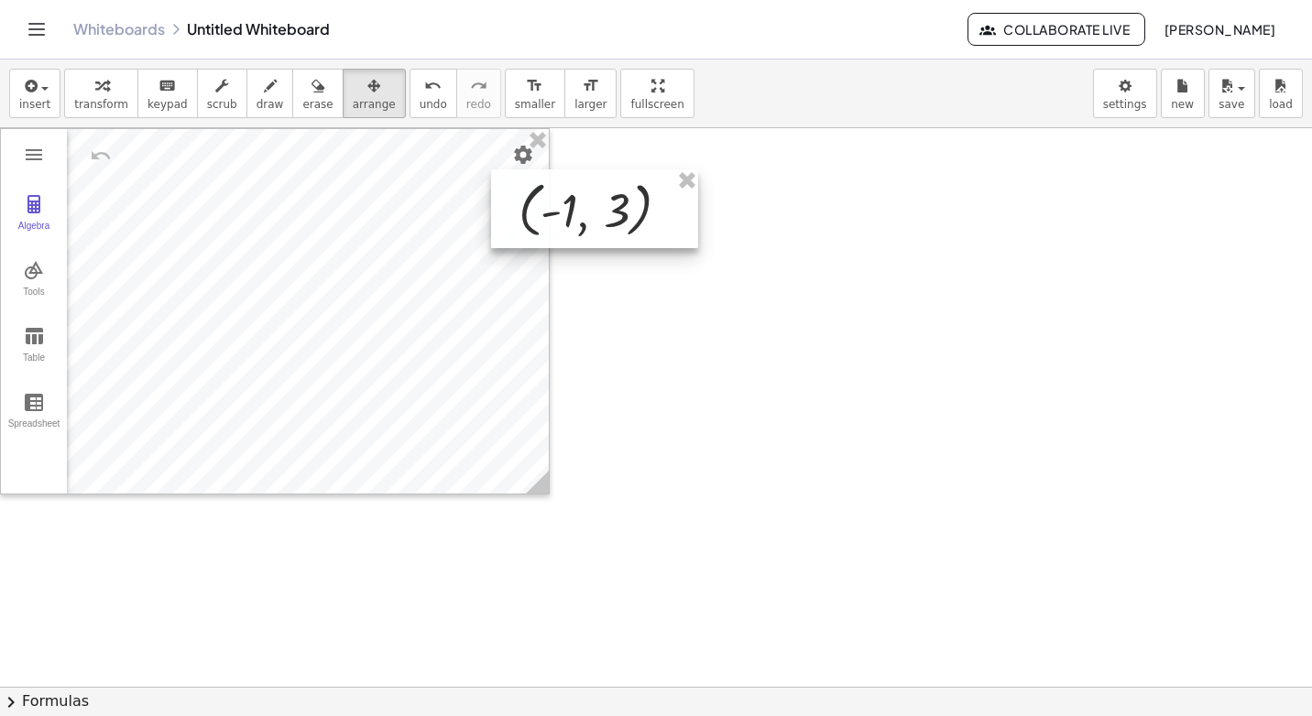
drag, startPoint x: 796, startPoint y: 229, endPoint x: 570, endPoint y: 216, distance: 226.7
click at [570, 216] on div at bounding box center [594, 209] width 207 height 79
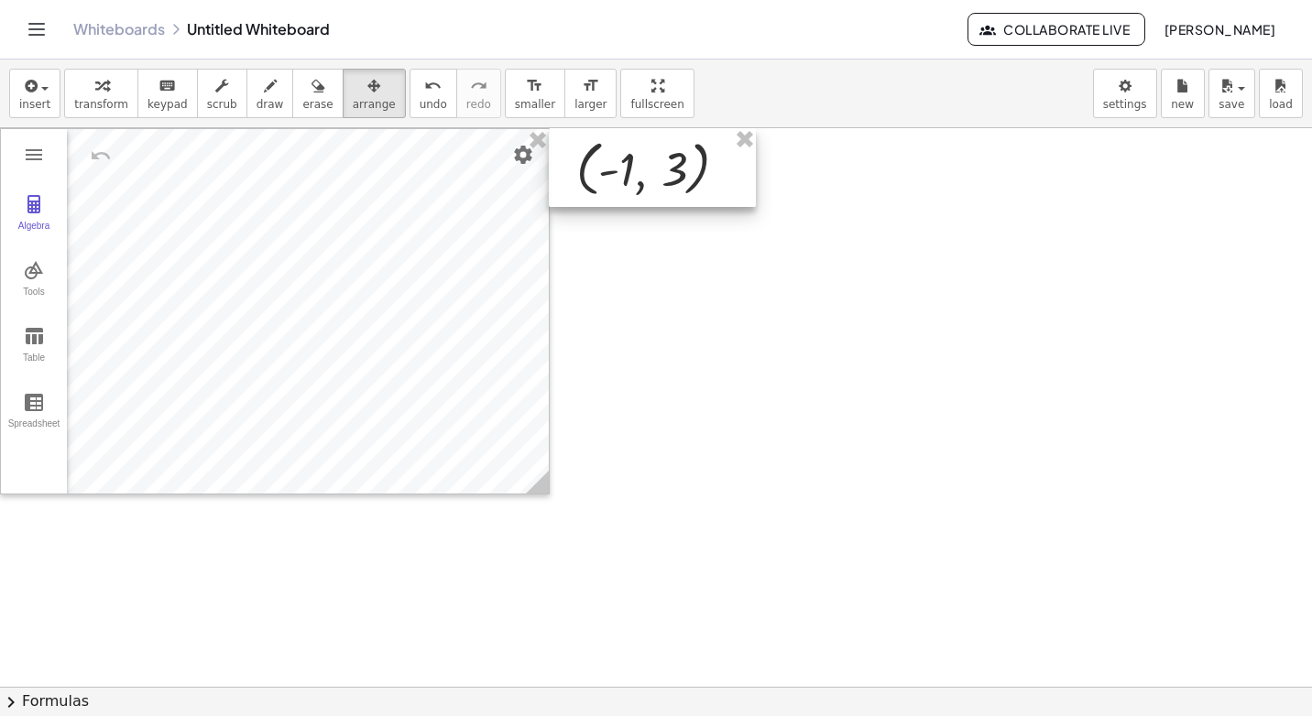
drag, startPoint x: 617, startPoint y: 196, endPoint x: 674, endPoint y: 149, distance: 74.3
click at [674, 149] on div at bounding box center [652, 167] width 207 height 79
click at [99, 81] on icon "button" at bounding box center [101, 86] width 13 height 22
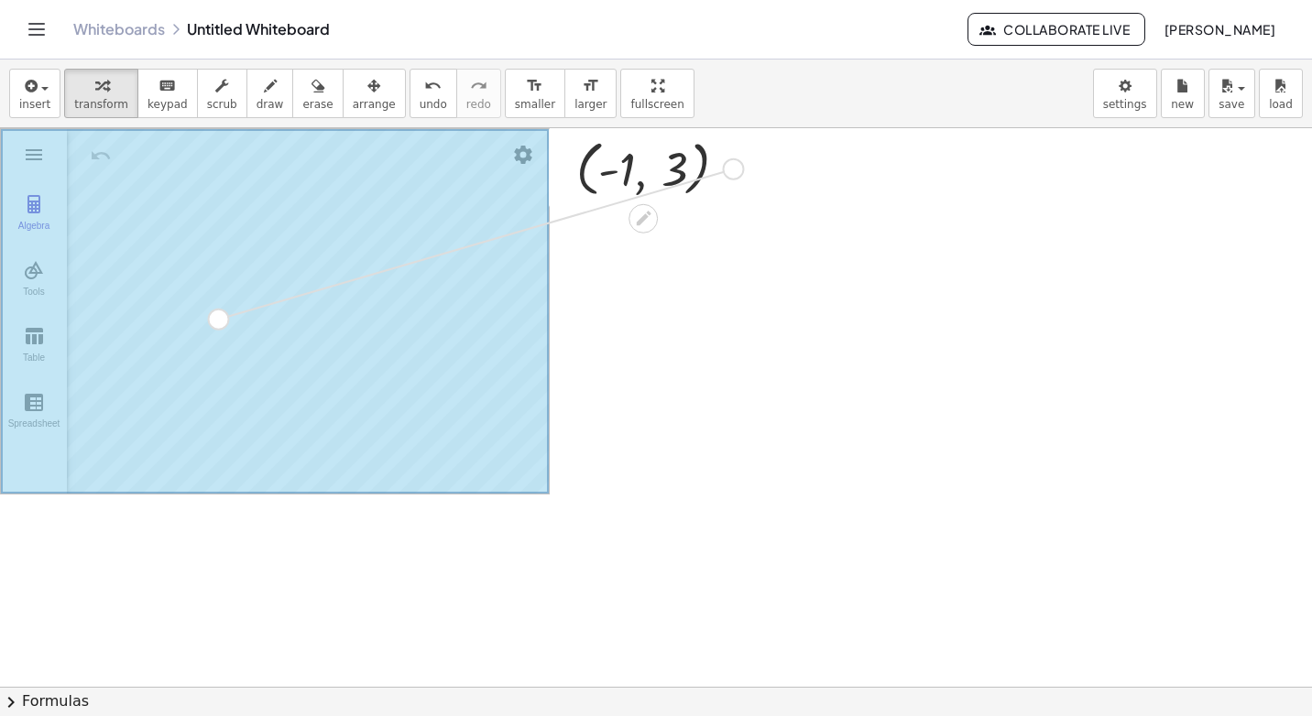
drag, startPoint x: 740, startPoint y: 165, endPoint x: 222, endPoint y: 319, distance: 541.0
